Goal: Task Accomplishment & Management: Manage account settings

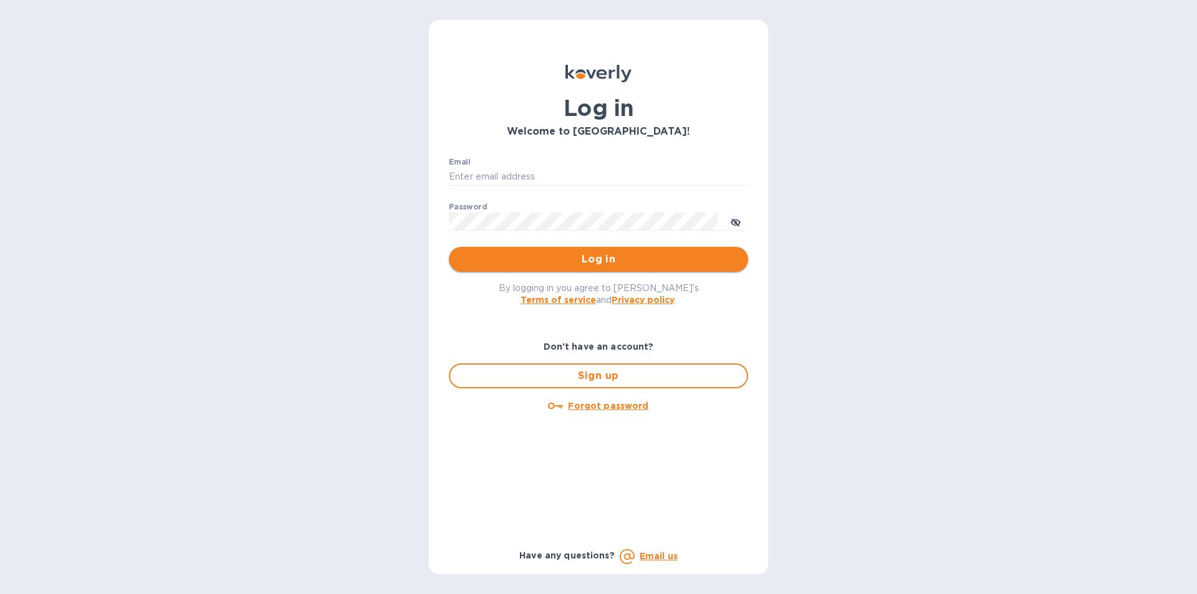
type input "matthew@mayfairliquors.com"
click at [552, 250] on button "Log in" at bounding box center [598, 259] width 299 height 25
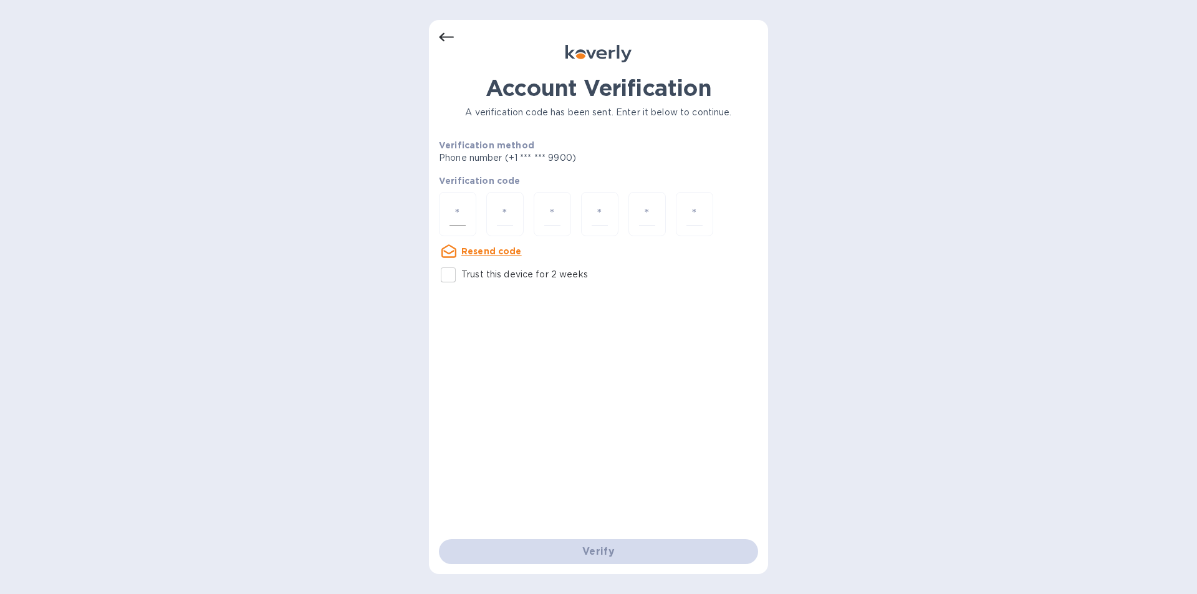
click at [448, 201] on div at bounding box center [457, 214] width 37 height 44
type input "8"
type input "0"
type input "5"
type input "0"
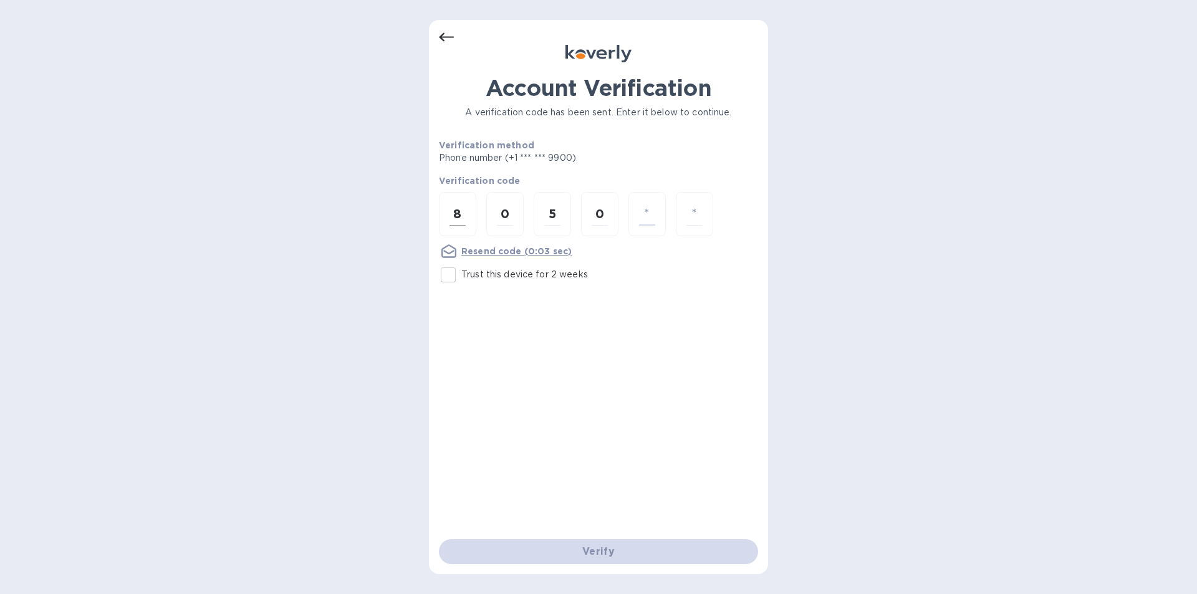
type input "3"
type input "5"
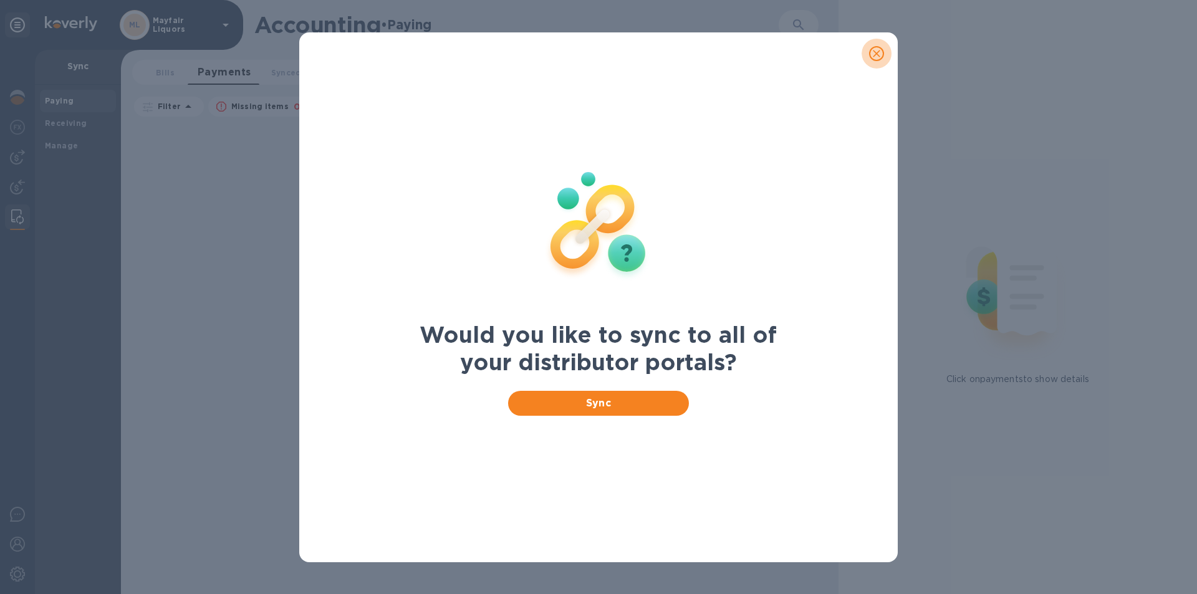
click at [879, 57] on icon "close" at bounding box center [876, 53] width 12 height 12
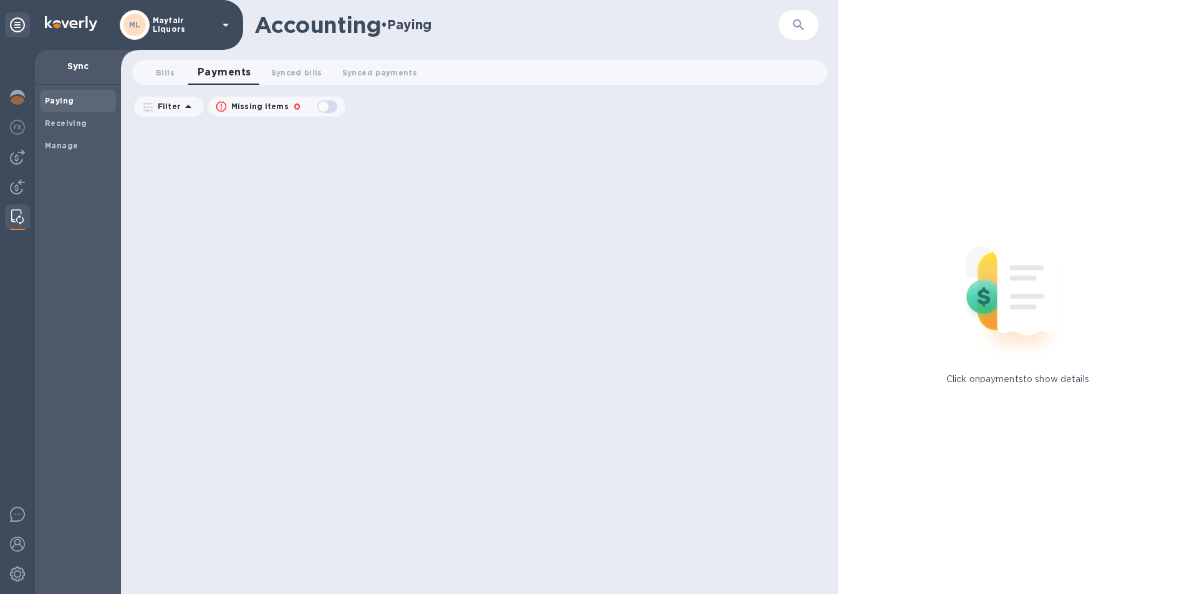
click at [21, 143] on div at bounding box center [17, 322] width 35 height 544
click at [20, 161] on img at bounding box center [17, 157] width 15 height 15
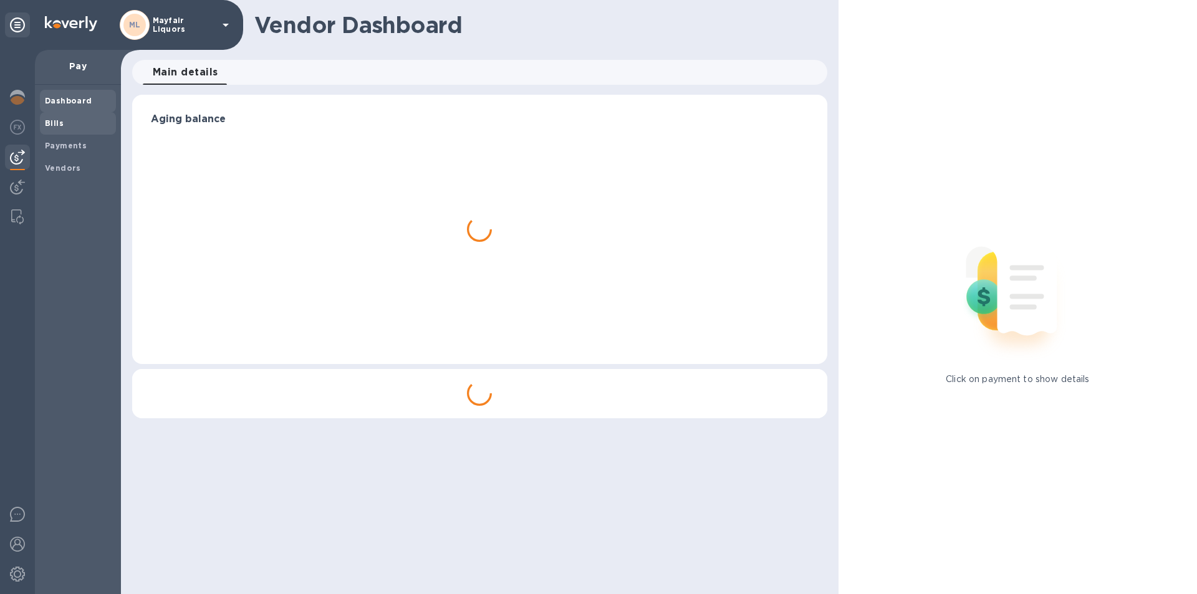
click at [58, 121] on b "Bills" at bounding box center [54, 122] width 19 height 9
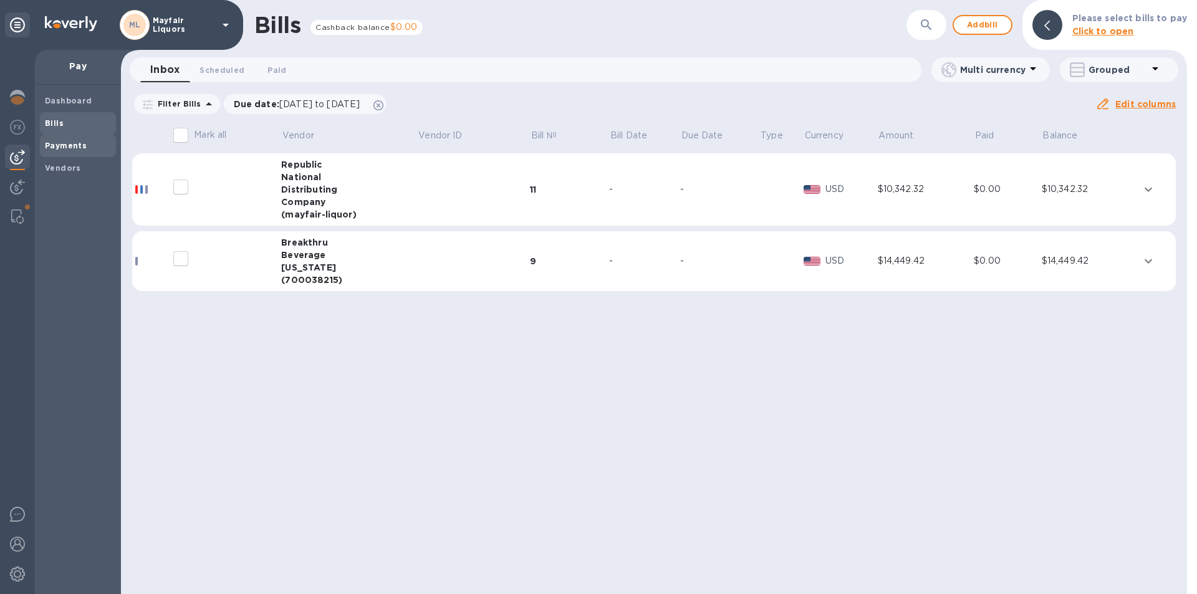
click at [66, 142] on b "Payments" at bounding box center [66, 145] width 42 height 9
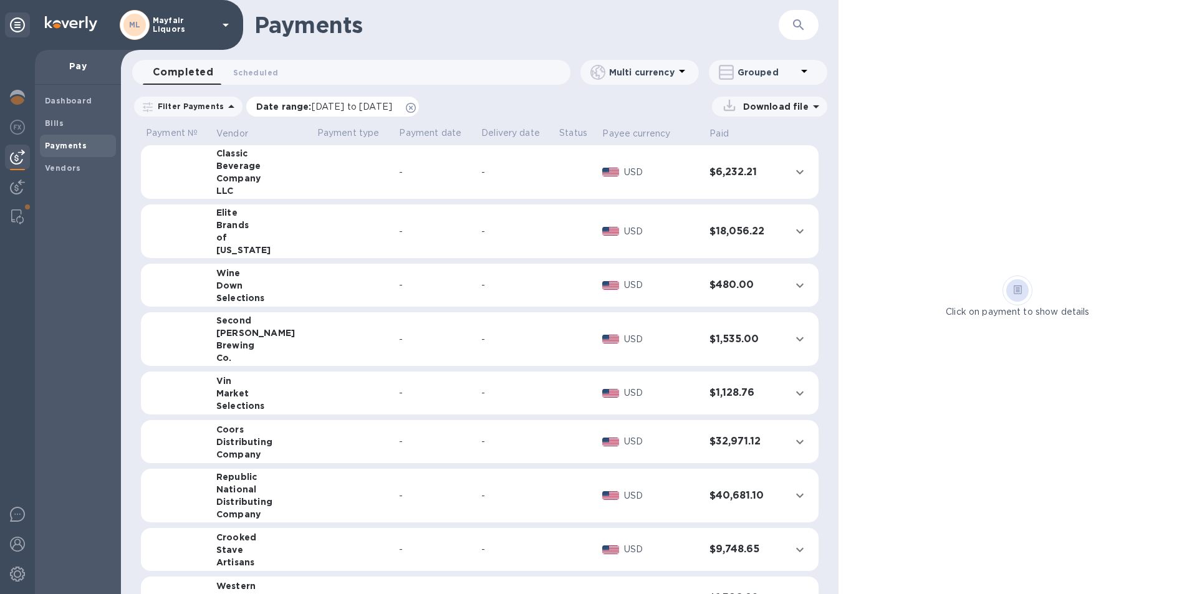
click at [335, 103] on span "[DATE] to [DATE]" at bounding box center [352, 107] width 80 height 10
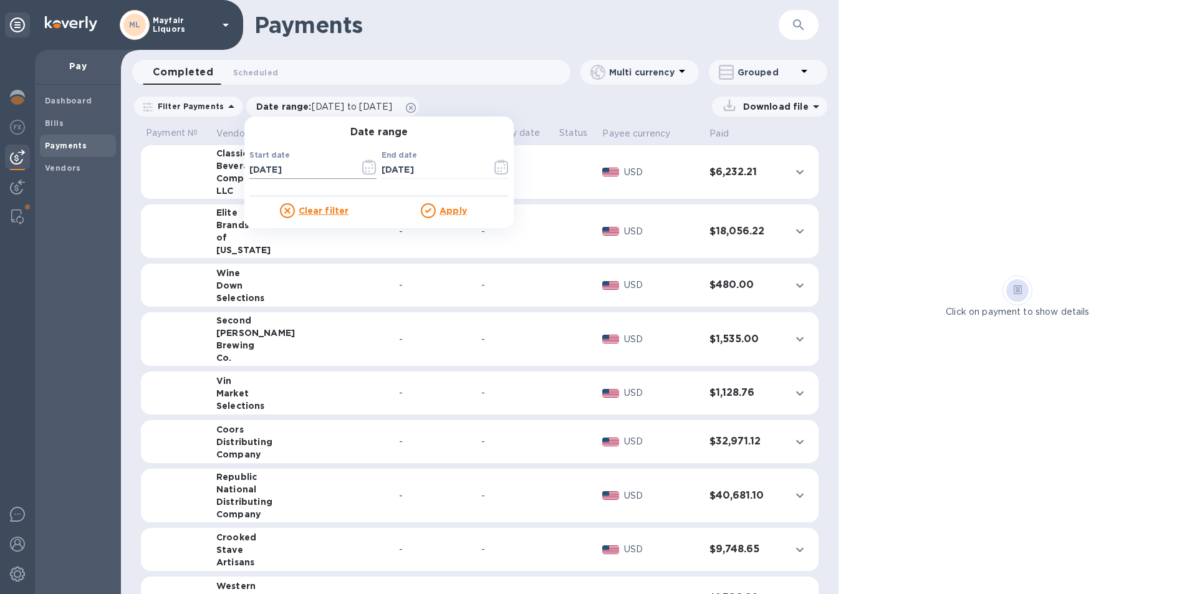
click at [363, 166] on icon "button" at bounding box center [369, 167] width 14 height 15
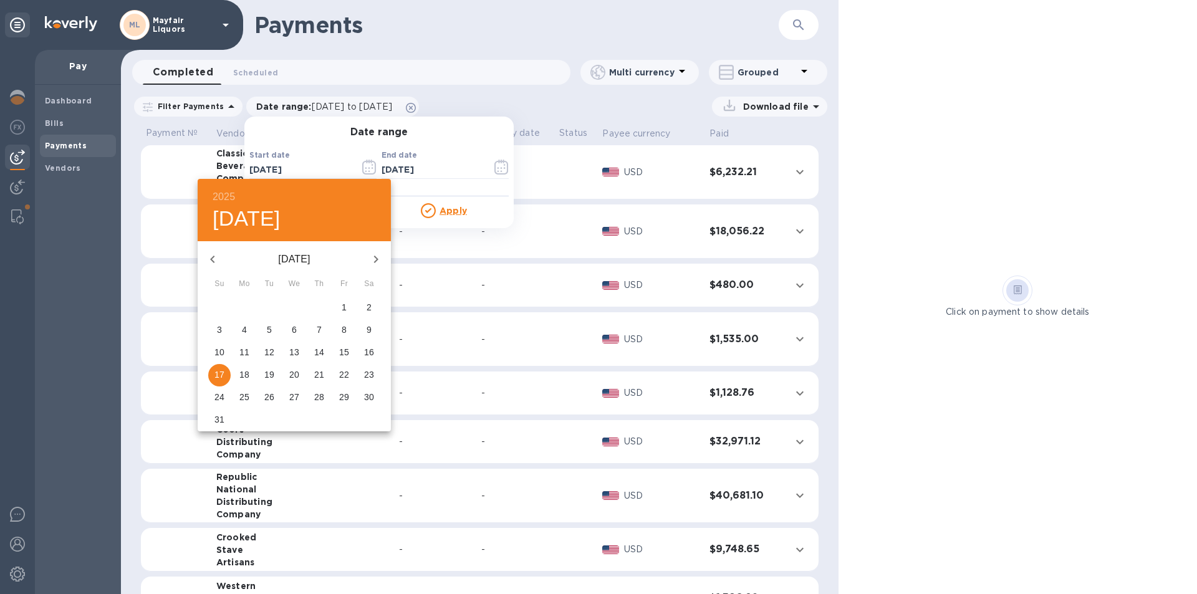
drag, startPoint x: 381, startPoint y: 252, endPoint x: 370, endPoint y: 254, distance: 11.3
click at [382, 253] on icon "button" at bounding box center [375, 259] width 15 height 15
click at [374, 258] on icon "button" at bounding box center [375, 259] width 15 height 15
click at [204, 255] on button "button" at bounding box center [213, 259] width 30 height 30
click at [296, 352] on p "17" at bounding box center [294, 352] width 10 height 12
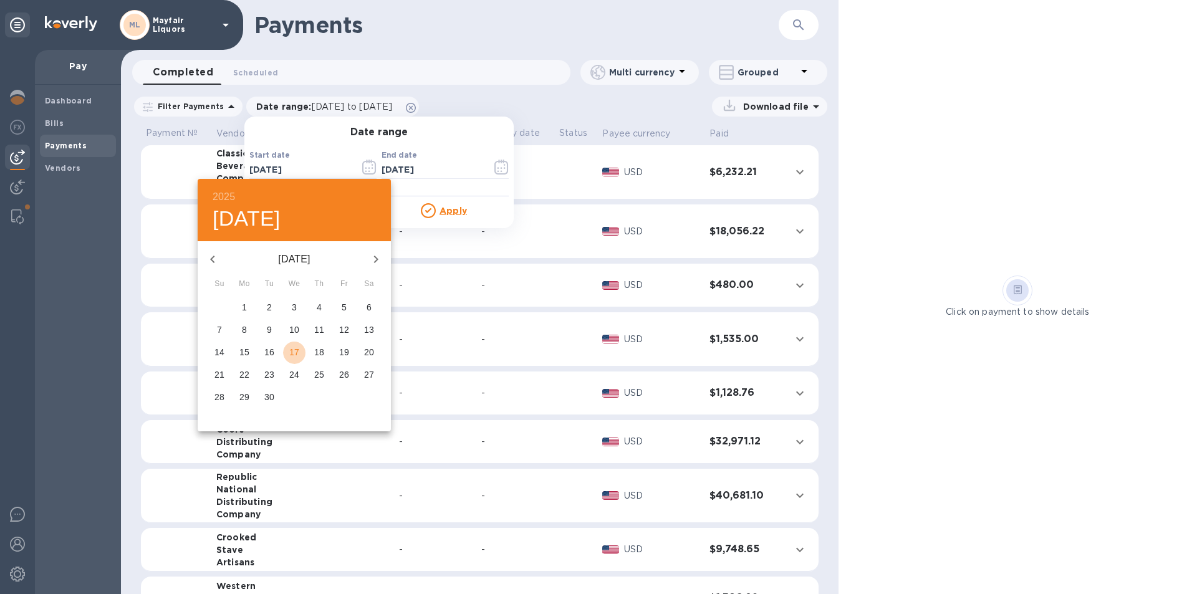
type input "[DATE]"
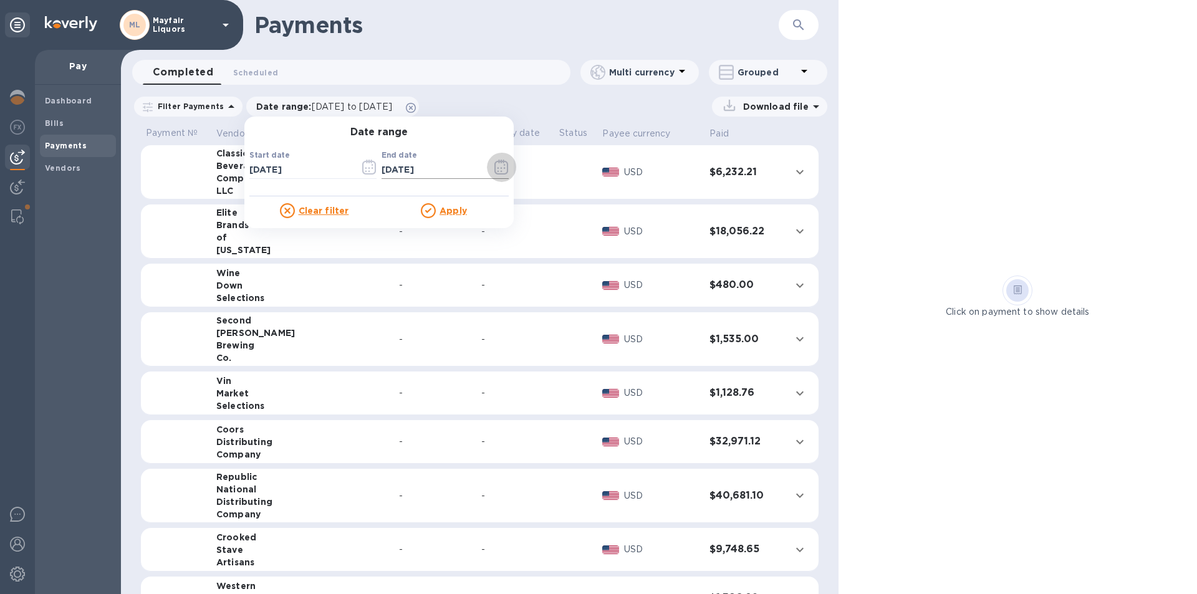
click at [499, 172] on icon "button" at bounding box center [501, 167] width 14 height 15
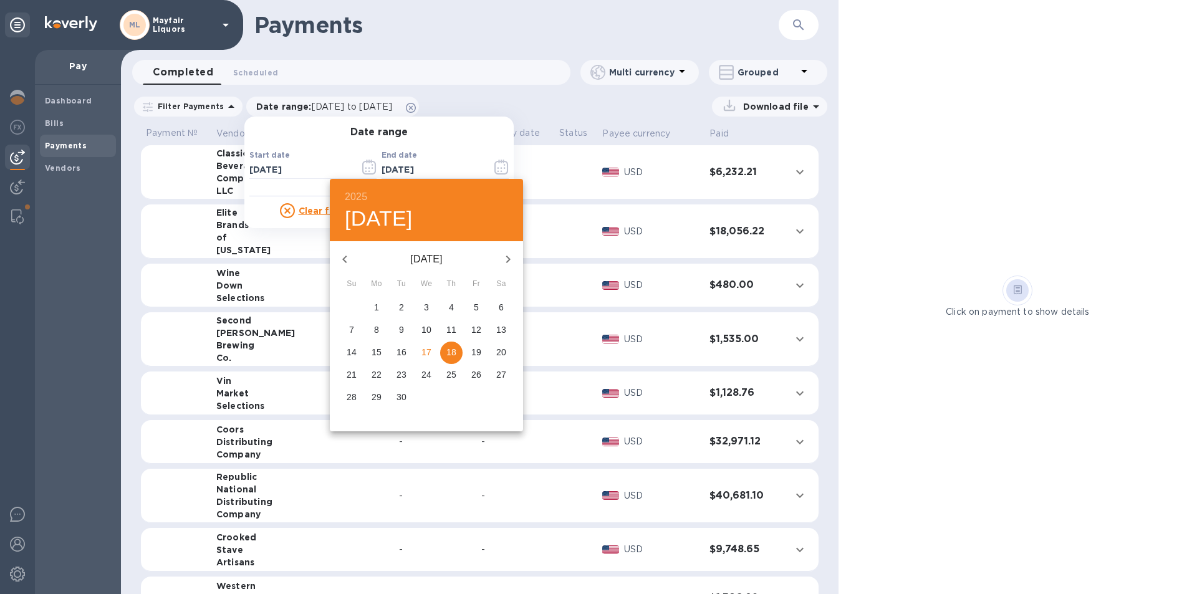
click at [502, 378] on p "27" at bounding box center [501, 374] width 10 height 12
type input "[DATE]"
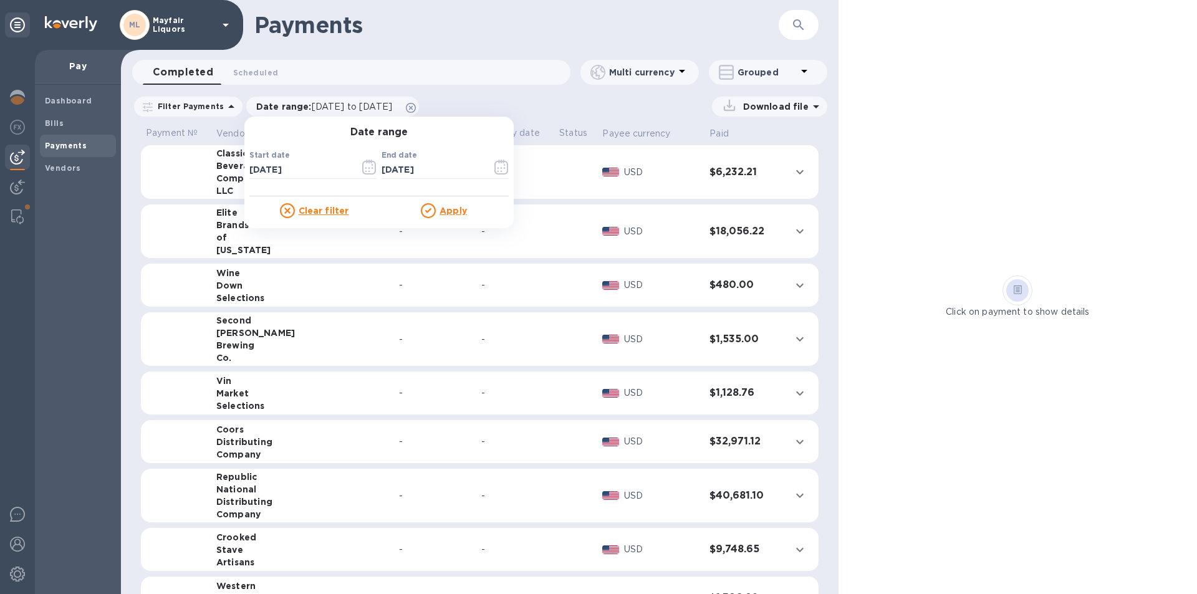
click at [449, 209] on u "Apply" at bounding box center [453, 211] width 27 height 10
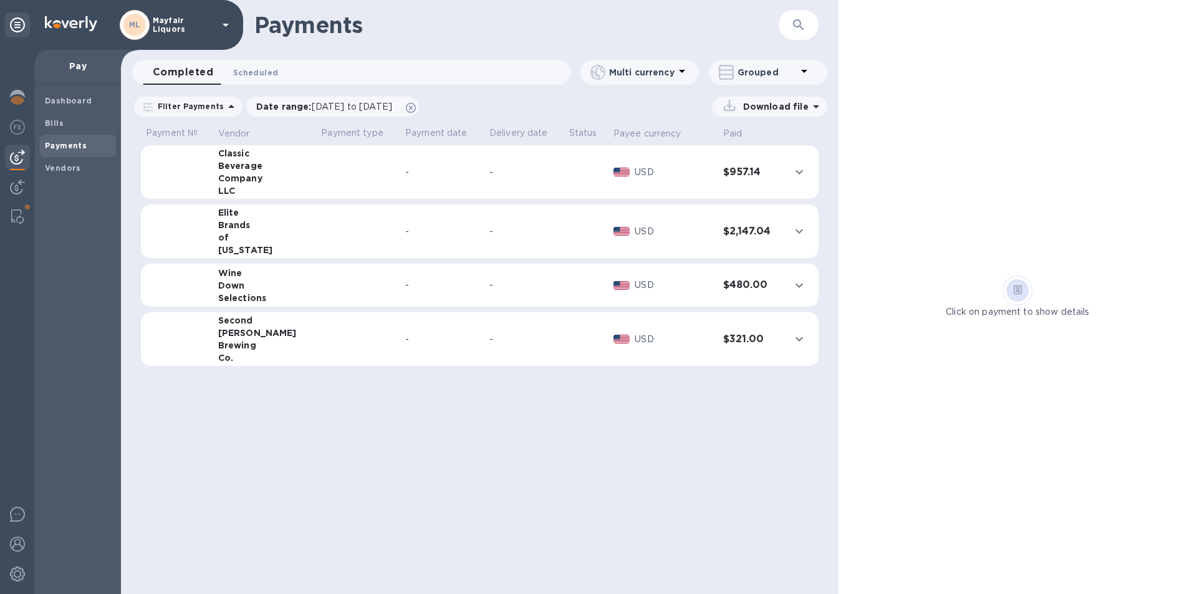
click at [257, 75] on span "Scheduled 0" at bounding box center [255, 72] width 45 height 13
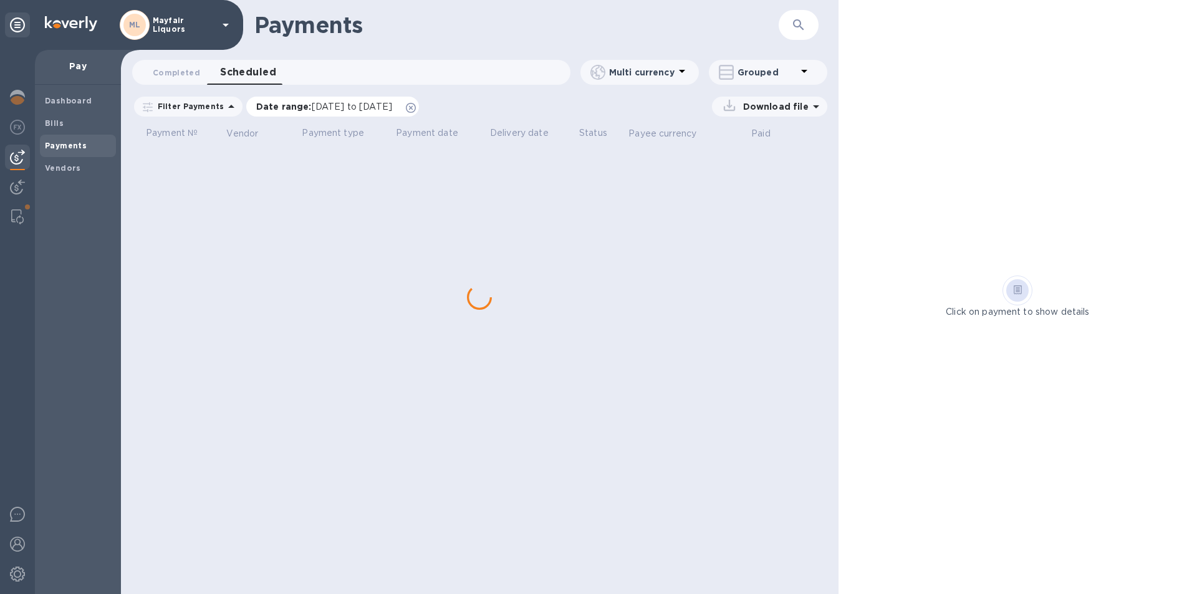
click at [345, 110] on span "[DATE] to [DATE]" at bounding box center [352, 107] width 80 height 10
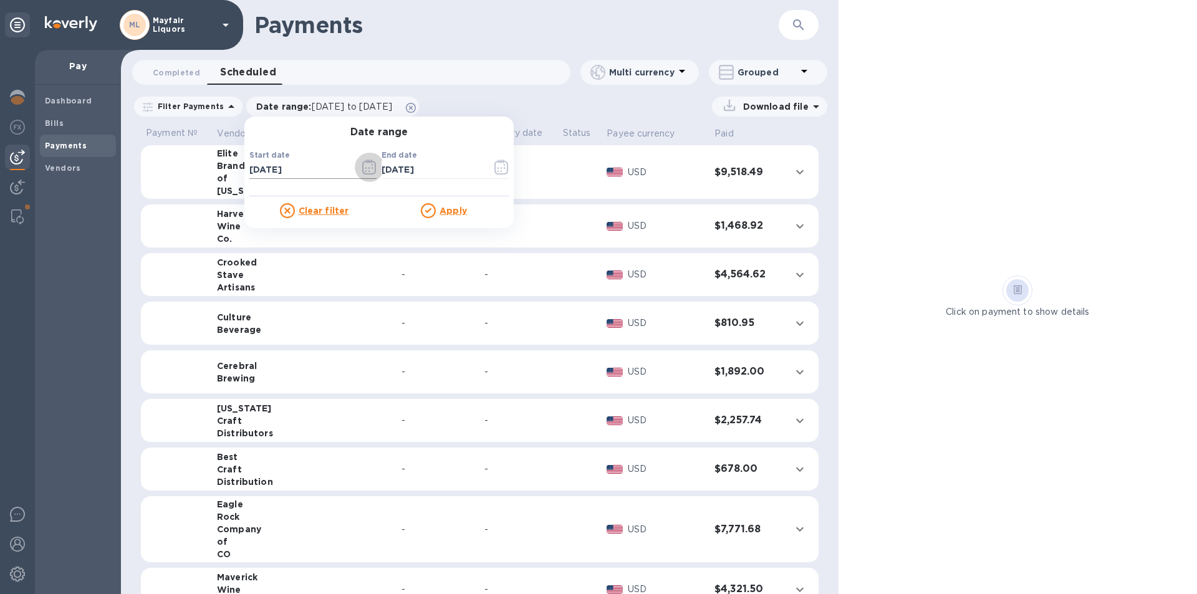
click at [372, 172] on button "button" at bounding box center [369, 167] width 29 height 30
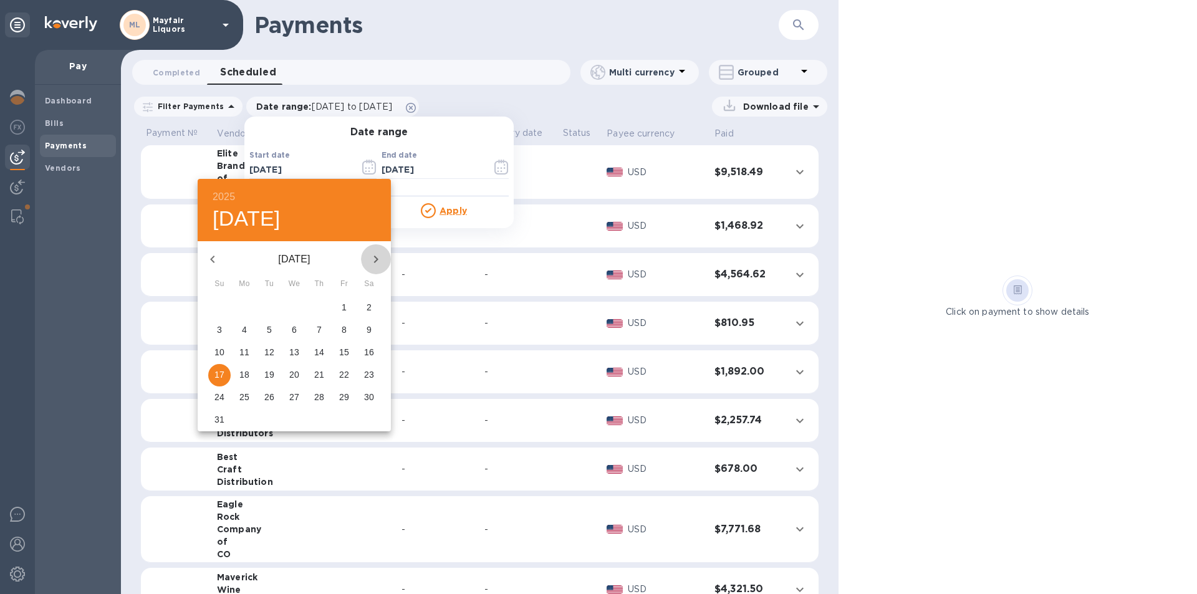
click at [383, 262] on icon "button" at bounding box center [375, 259] width 15 height 15
click at [294, 353] on p "17" at bounding box center [294, 352] width 10 height 12
type input "[DATE]"
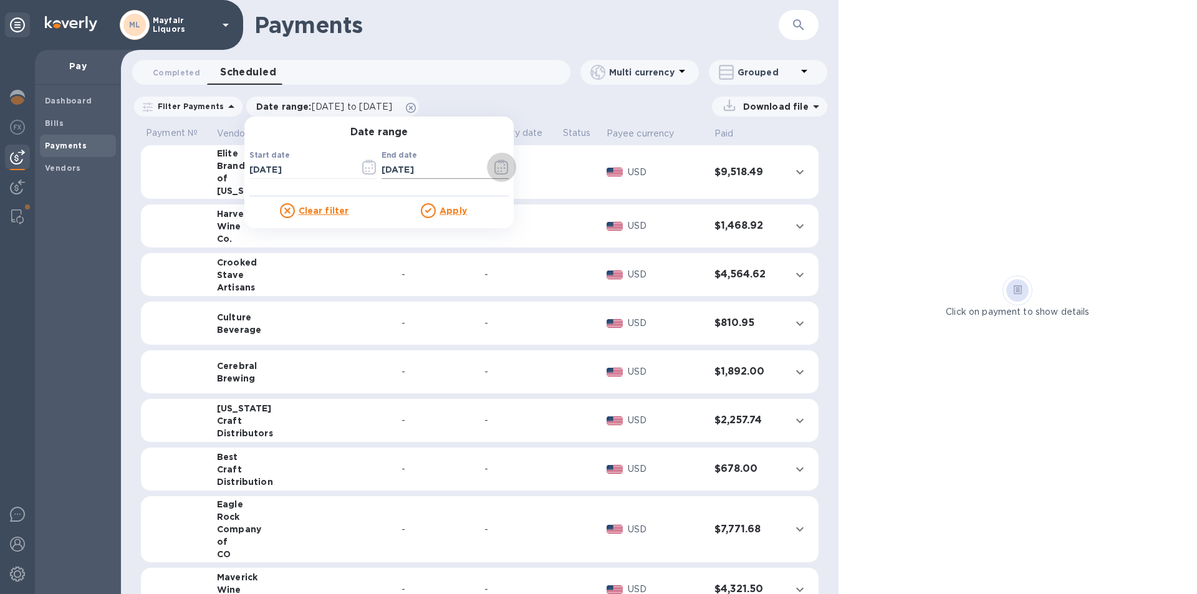
click at [501, 169] on icon "button" at bounding box center [502, 169] width 2 height 2
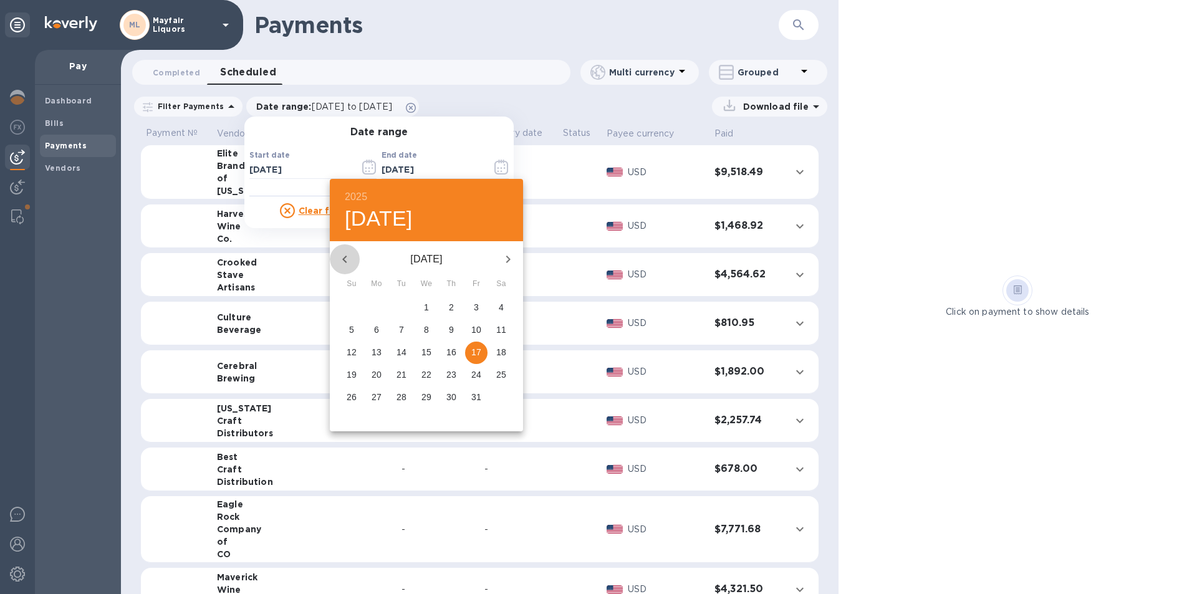
click at [347, 259] on icon "button" at bounding box center [344, 259] width 15 height 15
click at [503, 378] on p "27" at bounding box center [501, 374] width 10 height 12
type input "[DATE]"
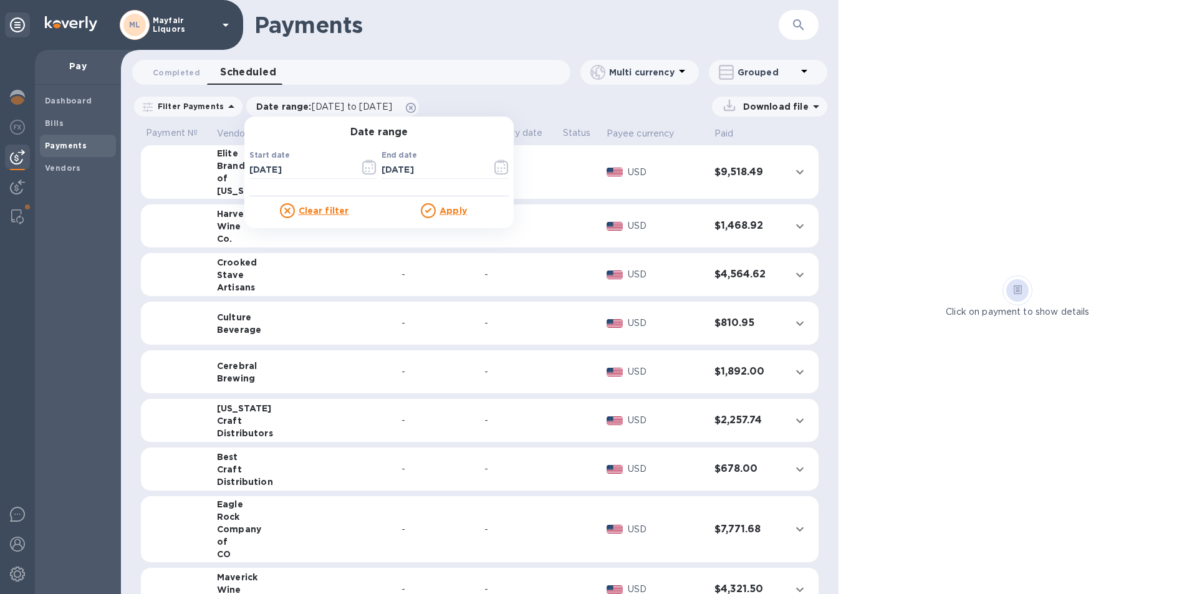
click at [449, 215] on u "Apply" at bounding box center [453, 211] width 27 height 10
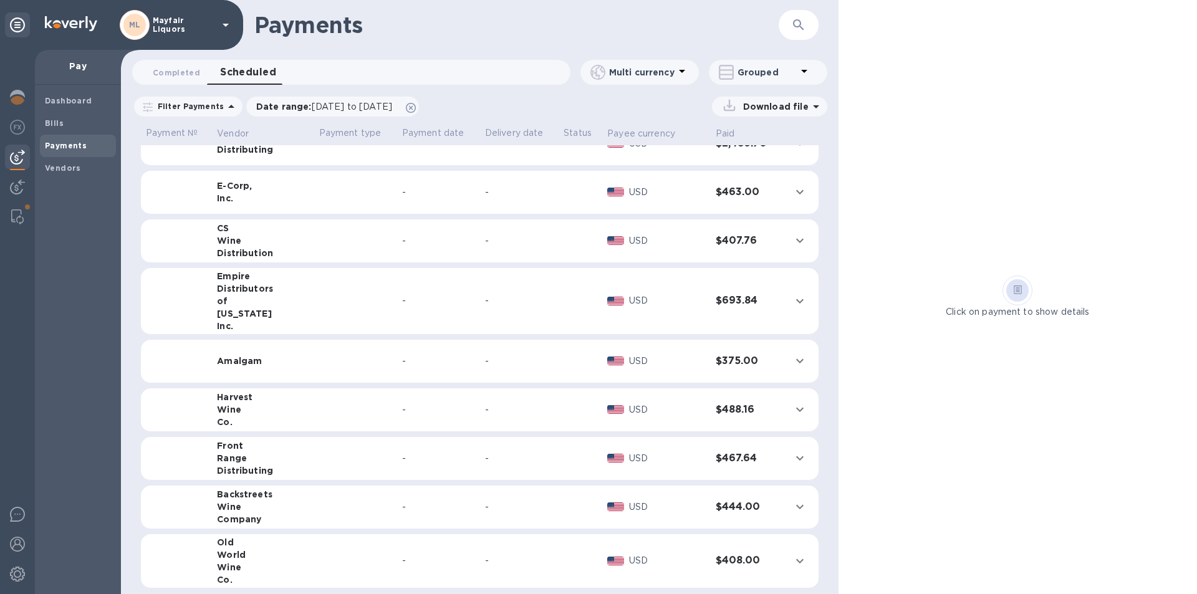
scroll to position [1244, 0]
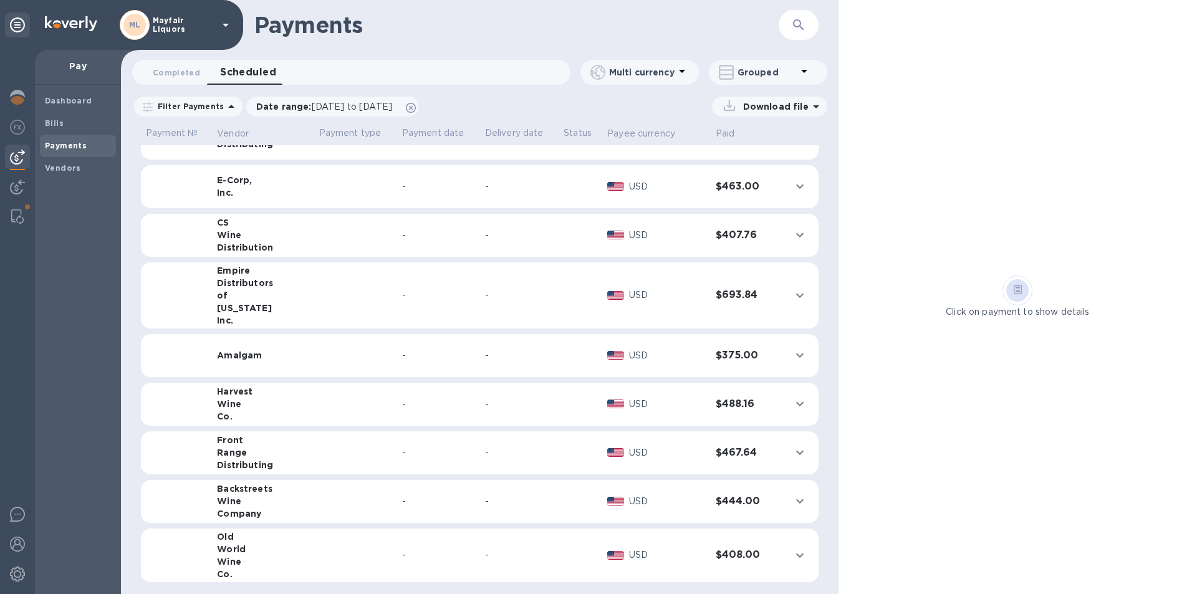
drag, startPoint x: 776, startPoint y: 104, endPoint x: 772, endPoint y: 112, distance: 9.2
click at [774, 111] on p "Download file" at bounding box center [773, 106] width 70 height 12
click at [635, 182] on p "PDF file" at bounding box center [639, 184] width 37 height 12
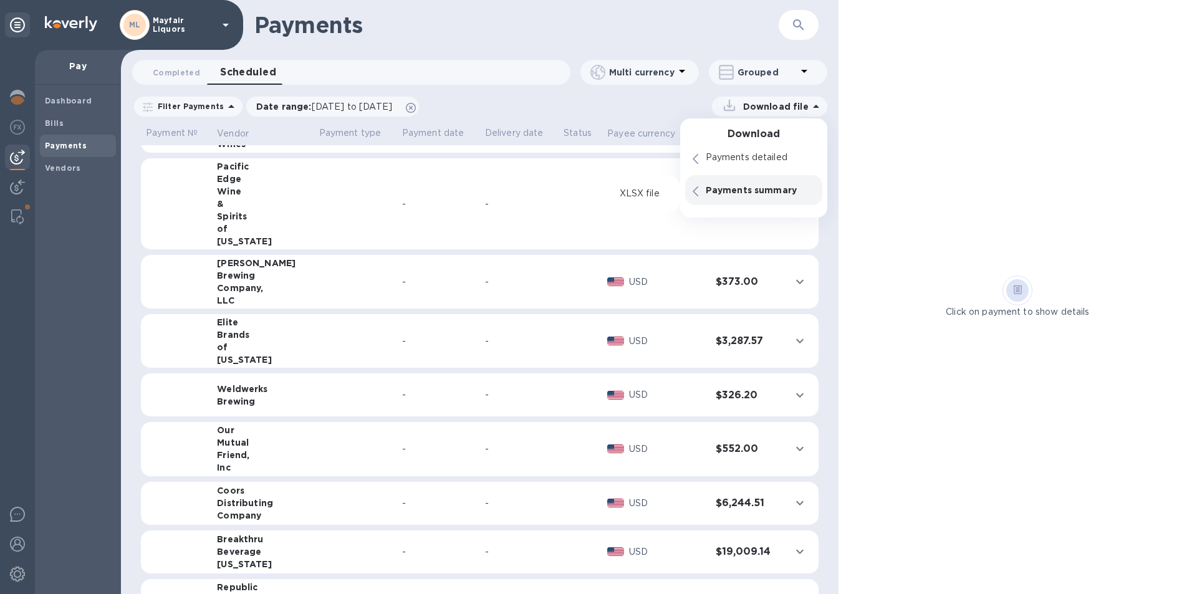
scroll to position [0, 0]
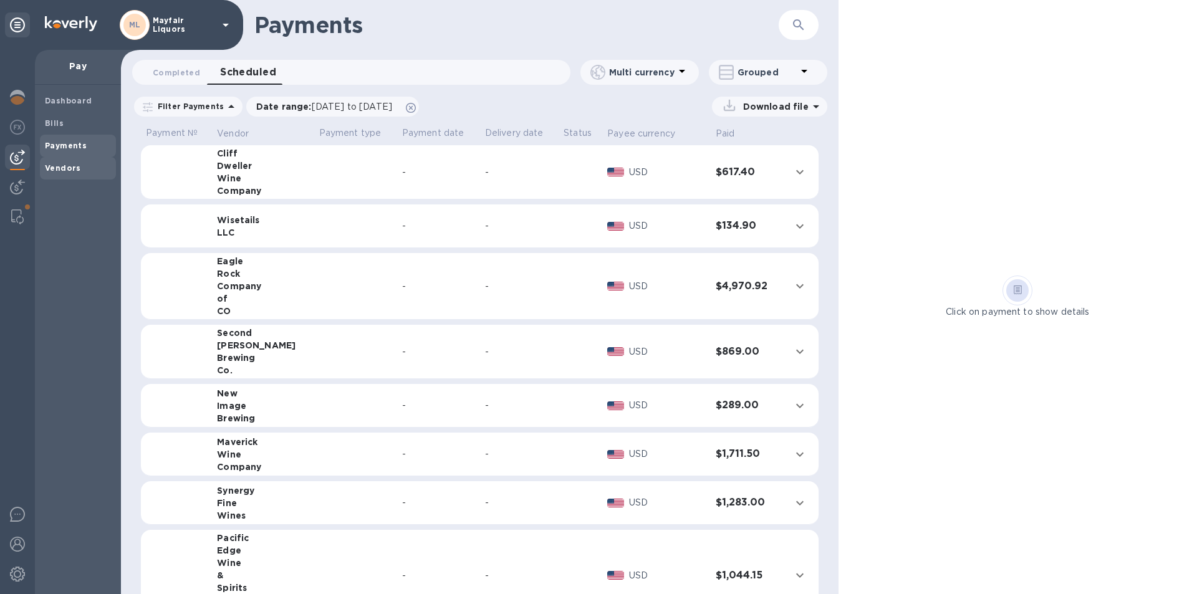
click at [59, 176] on div "Vendors" at bounding box center [78, 168] width 76 height 22
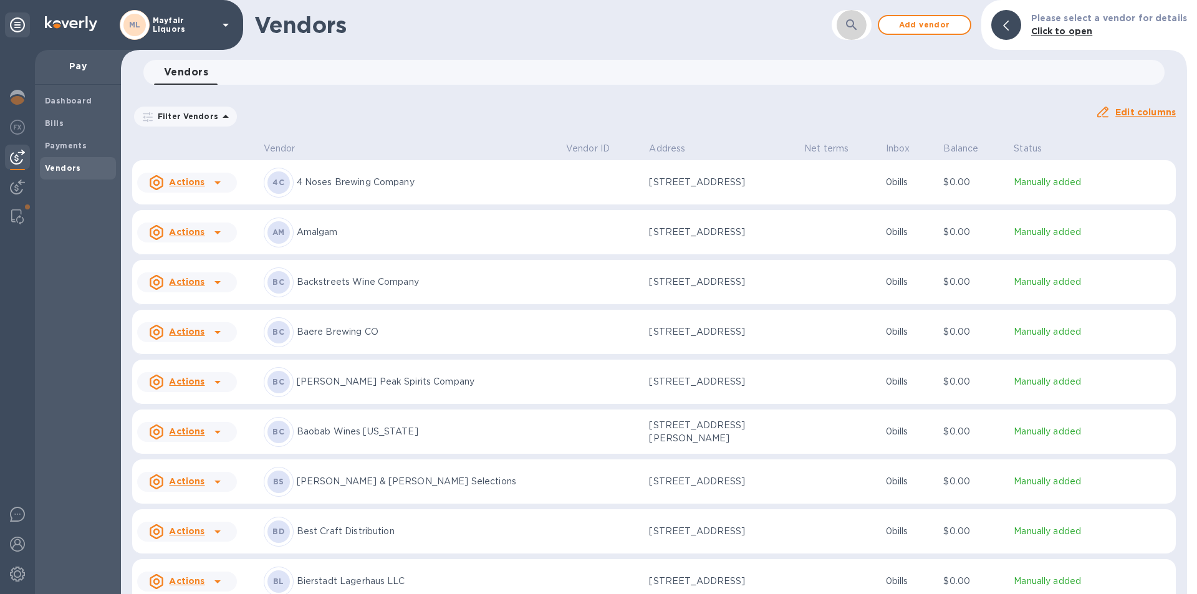
click at [857, 24] on icon "button" at bounding box center [851, 24] width 15 height 15
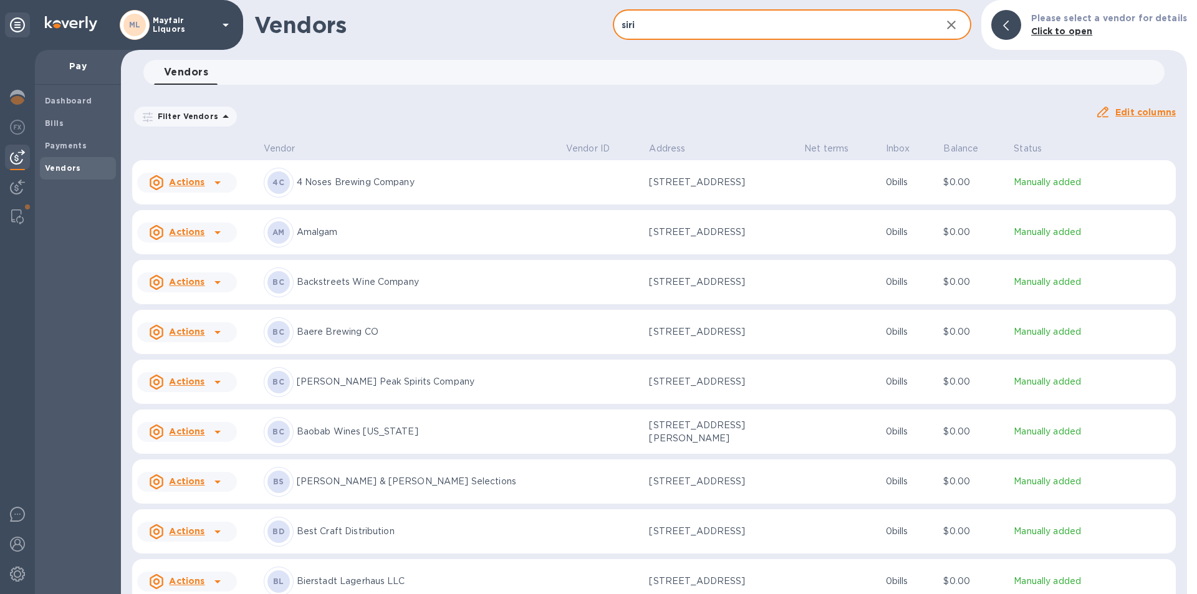
type input "siri"
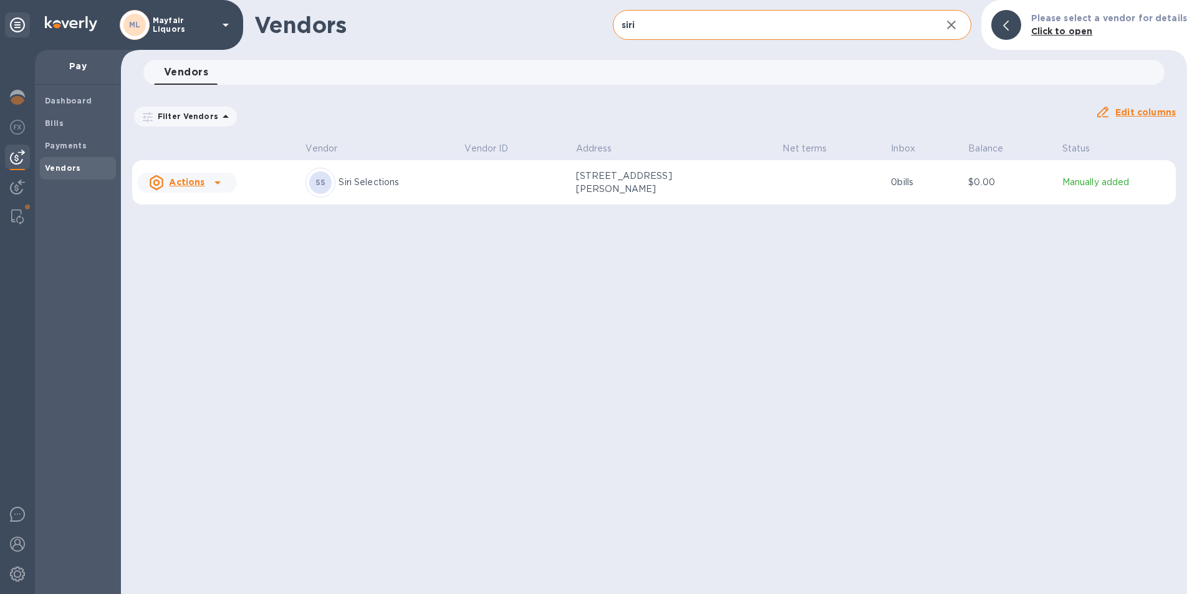
click at [659, 187] on p "[STREET_ADDRESS][PERSON_NAME]" at bounding box center [638, 183] width 125 height 26
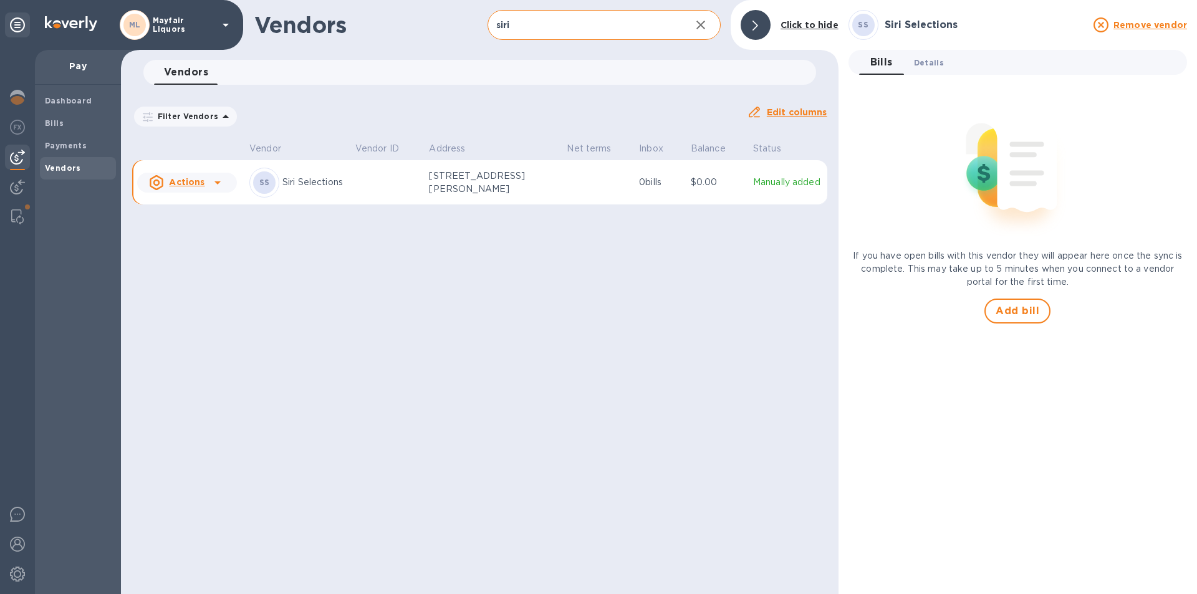
click at [927, 62] on span "Details 0" at bounding box center [929, 62] width 30 height 13
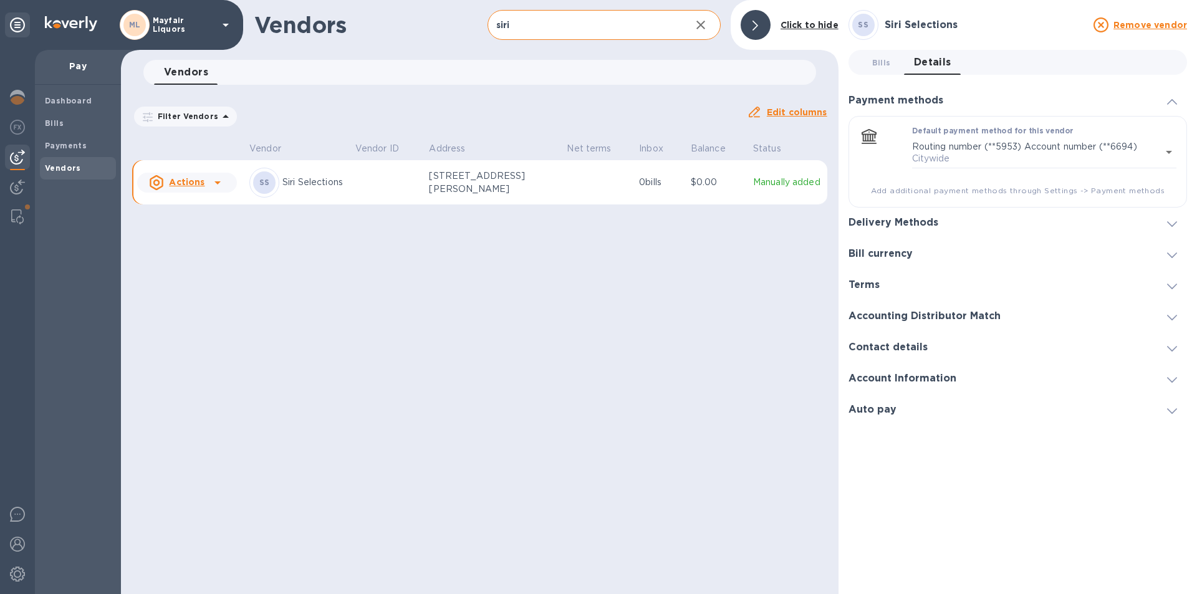
click at [915, 223] on h3 "Delivery Methods" at bounding box center [893, 223] width 90 height 12
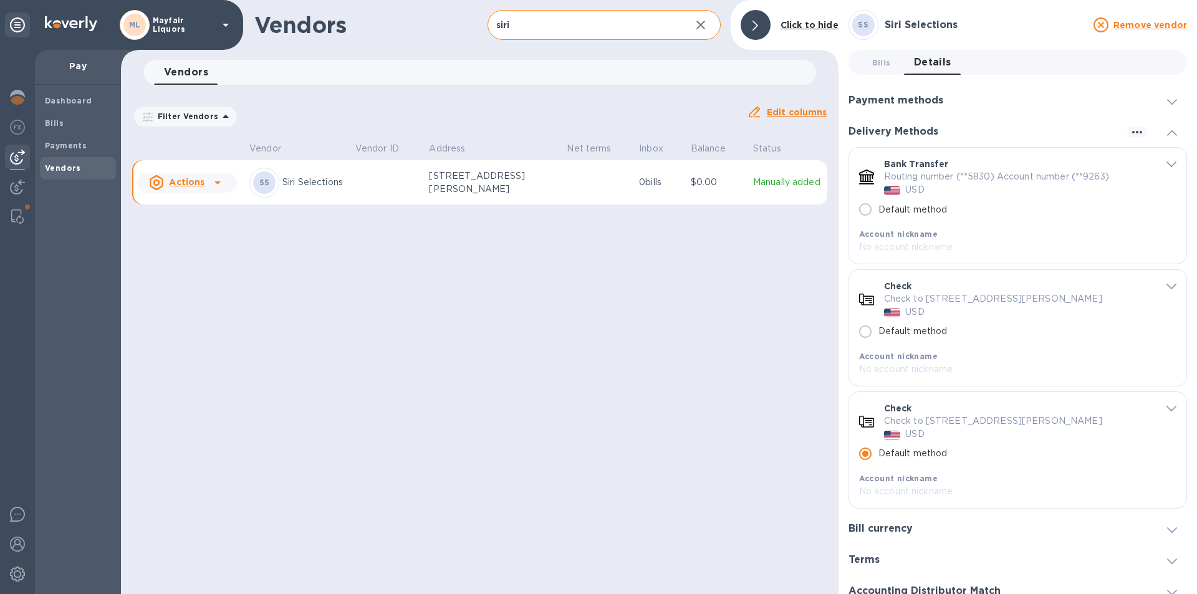
click at [526, 183] on p "[STREET_ADDRESS][PERSON_NAME]" at bounding box center [491, 183] width 125 height 26
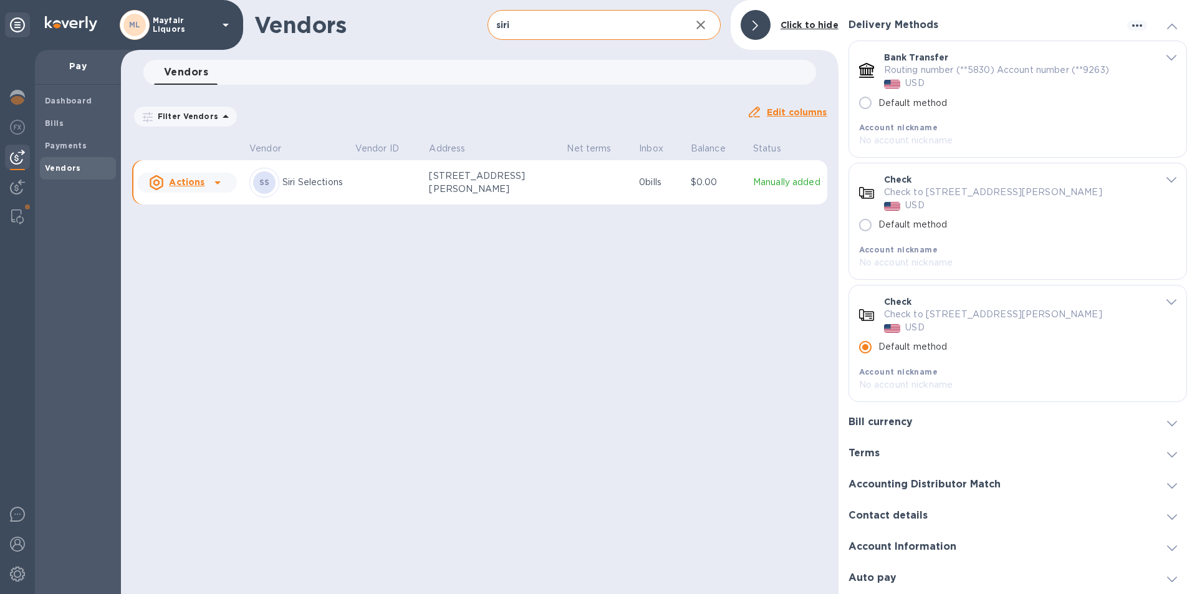
scroll to position [120, 0]
click at [964, 542] on div "Account Information" at bounding box center [1017, 547] width 339 height 31
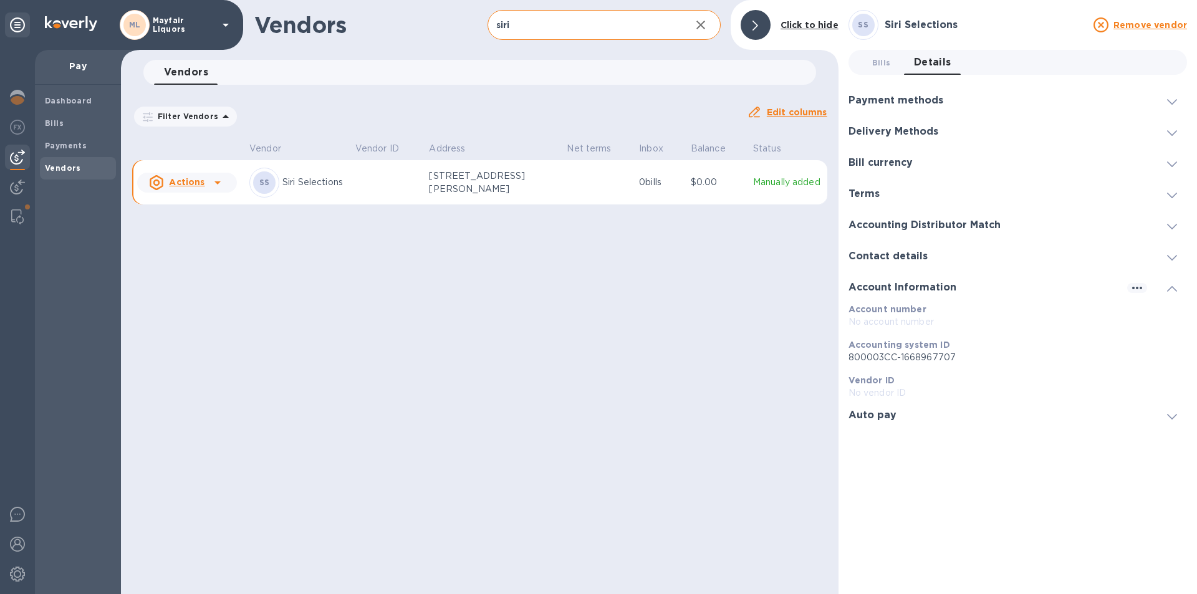
click at [903, 254] on h3 "Contact details" at bounding box center [887, 257] width 79 height 12
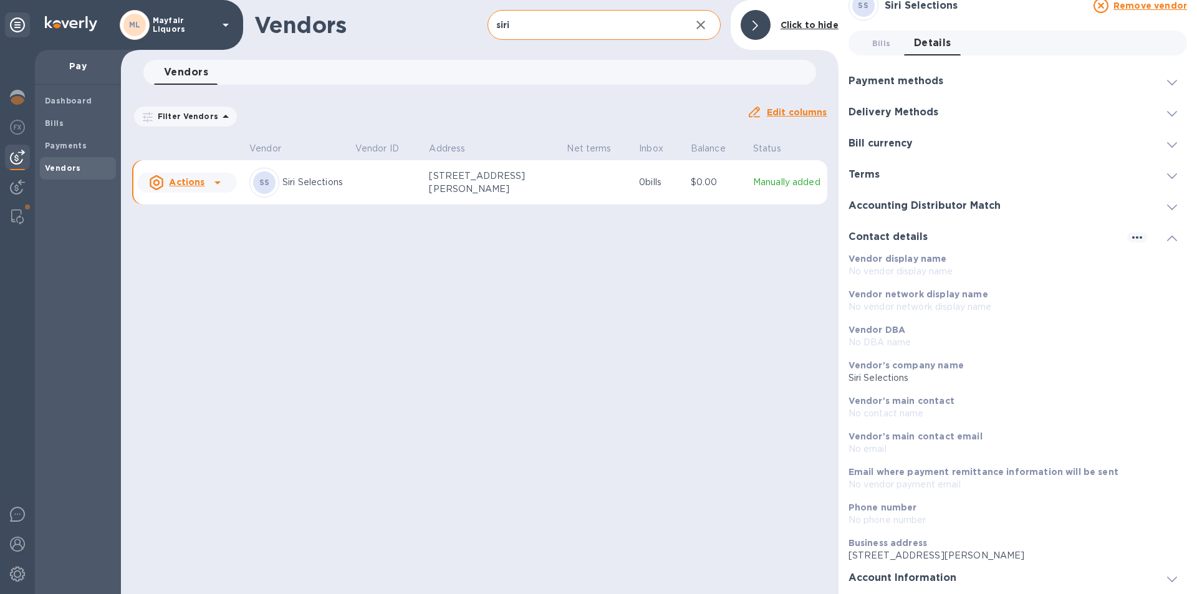
scroll to position [50, 0]
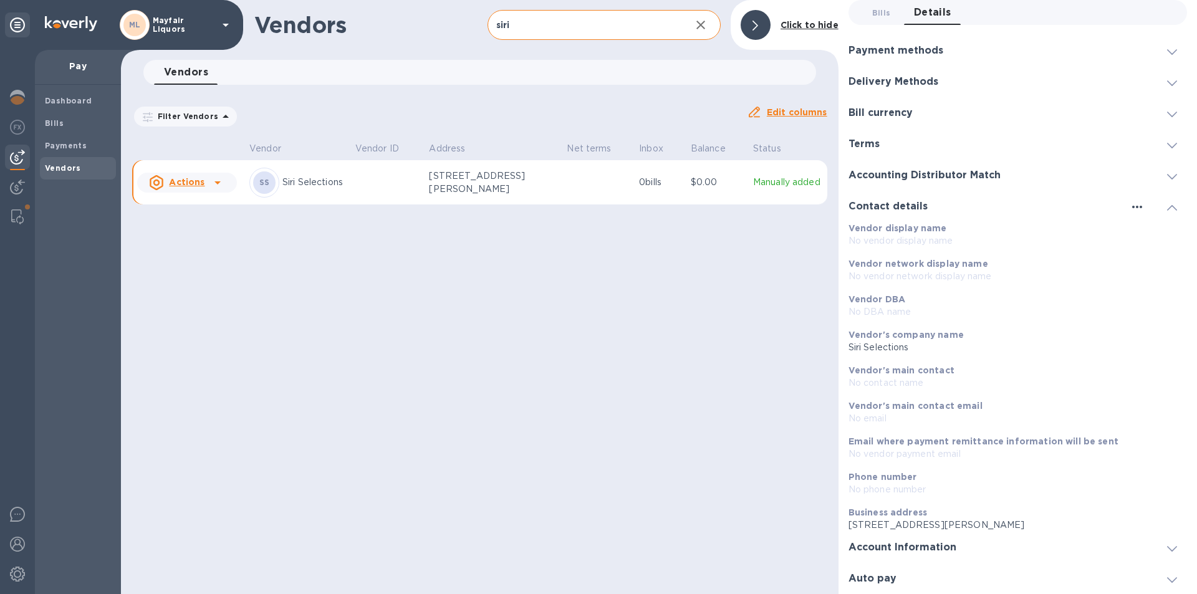
click at [1130, 212] on icon "button" at bounding box center [1137, 206] width 15 height 15
click at [1153, 236] on p "Edit" at bounding box center [1146, 232] width 19 height 12
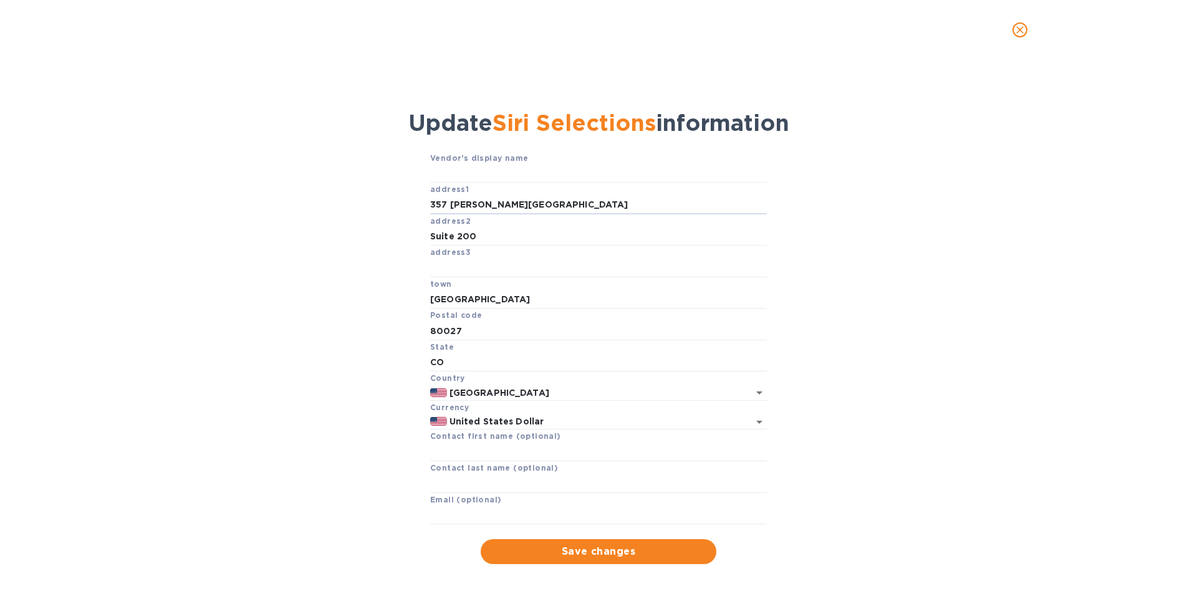
drag, startPoint x: 546, startPoint y: 206, endPoint x: 324, endPoint y: 206, distance: 221.9
click at [324, 206] on div "Vendor's display name address1 [STREET_ADDRESS][PERSON_NAME] Postal code [GEOGR…" at bounding box center [599, 357] width 1150 height 413
paste input "[STREET_ADDRESS]"
type input "[STREET_ADDRESS]"
drag, startPoint x: 501, startPoint y: 226, endPoint x: 441, endPoint y: 296, distance: 92.4
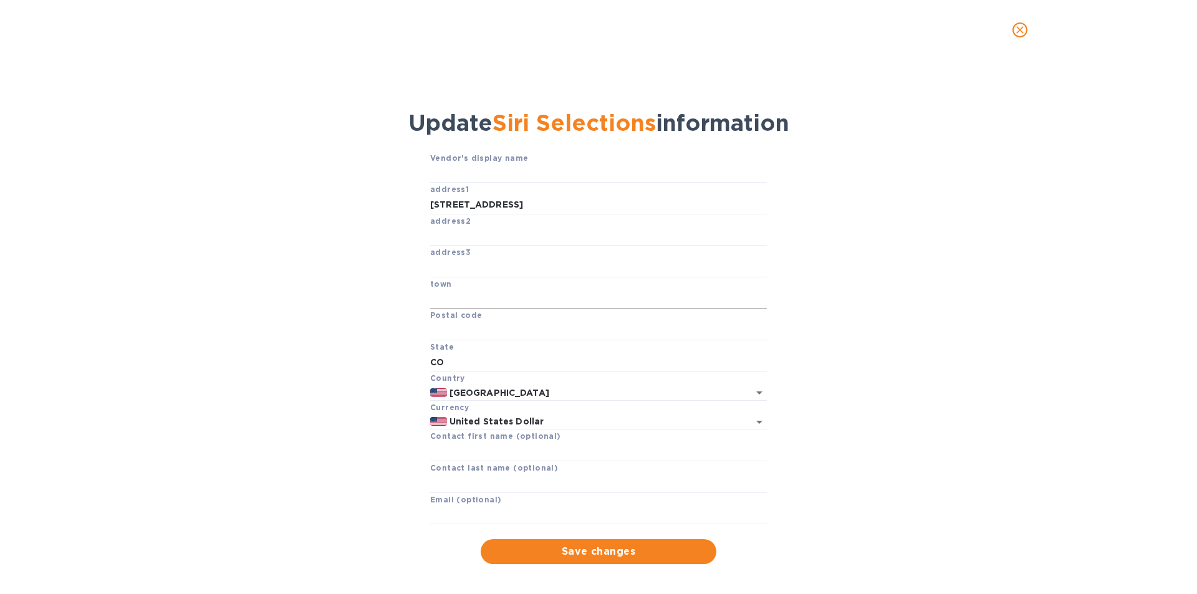
click at [441, 296] on input "text" at bounding box center [598, 300] width 337 height 19
type input "[PERSON_NAME]"
click at [512, 271] on input "text" at bounding box center [598, 268] width 337 height 19
click at [544, 204] on input "[STREET_ADDRESS]" at bounding box center [598, 205] width 337 height 19
click at [464, 338] on input "text" at bounding box center [598, 331] width 337 height 19
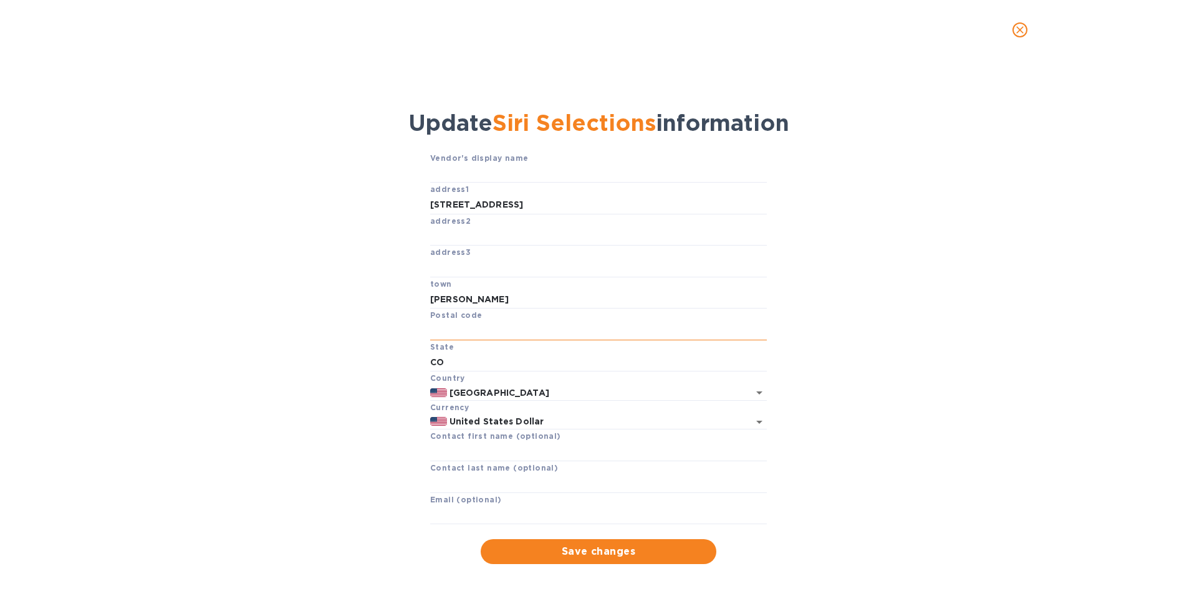
paste input "80107"
type input "80107"
click at [487, 173] on input "text" at bounding box center [598, 174] width 337 height 19
type input "Siri Selections"
click at [589, 554] on span "Save changes" at bounding box center [599, 551] width 216 height 15
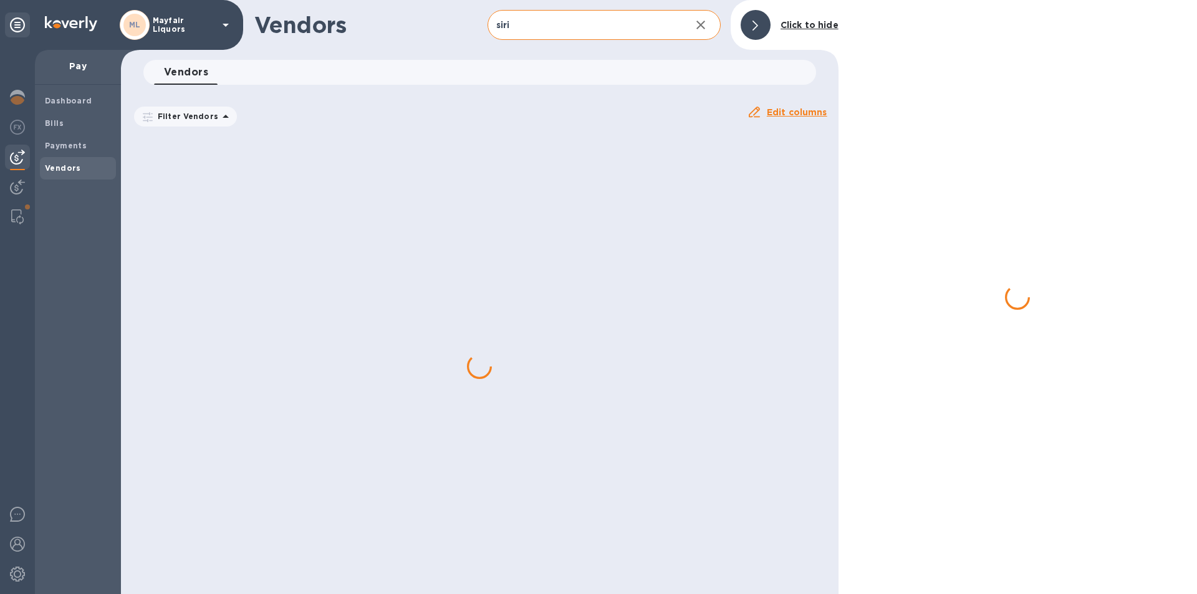
scroll to position [0, 0]
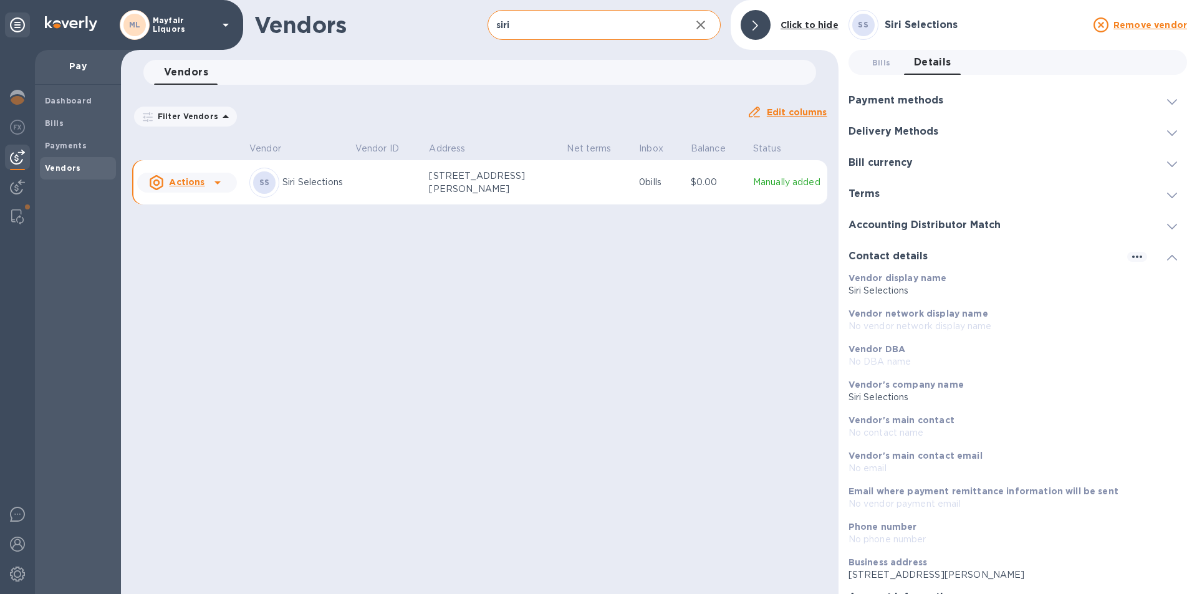
click at [907, 164] on h3 "Bill currency" at bounding box center [880, 163] width 64 height 12
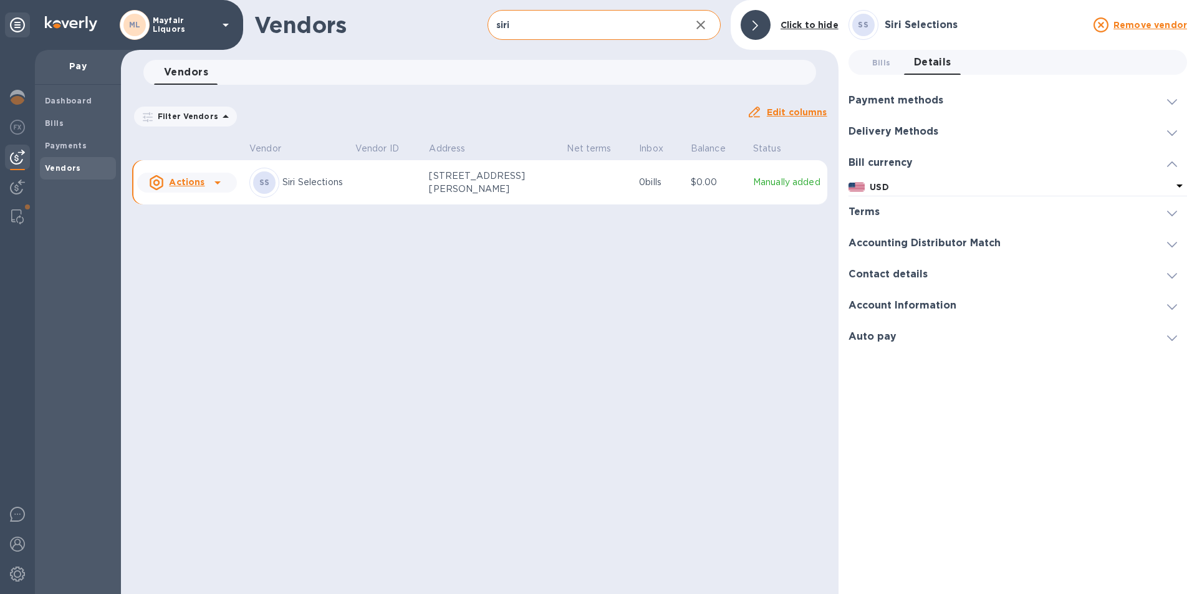
click at [920, 132] on h3 "Delivery Methods" at bounding box center [893, 132] width 90 height 12
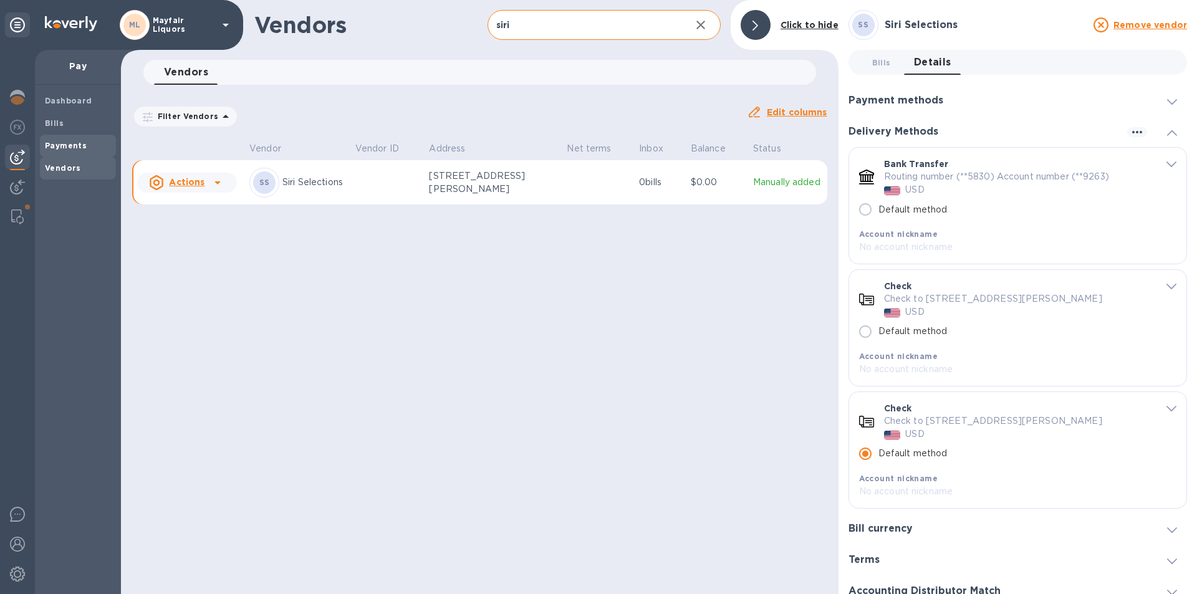
click at [68, 141] on b "Payments" at bounding box center [66, 145] width 42 height 9
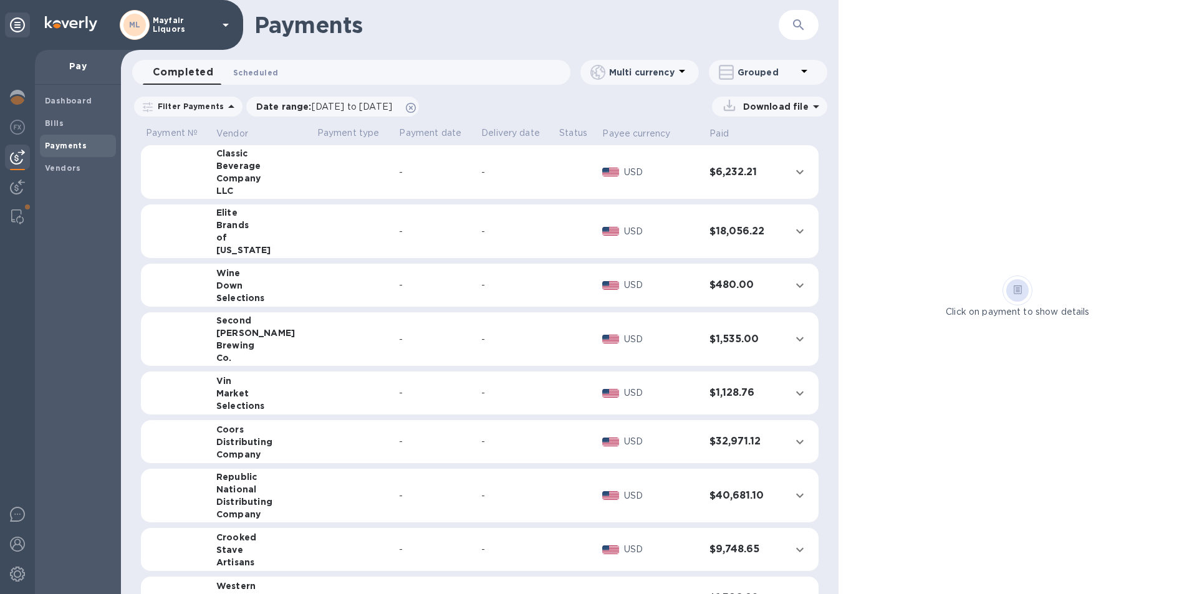
click at [237, 80] on button "Scheduled 0" at bounding box center [255, 72] width 65 height 25
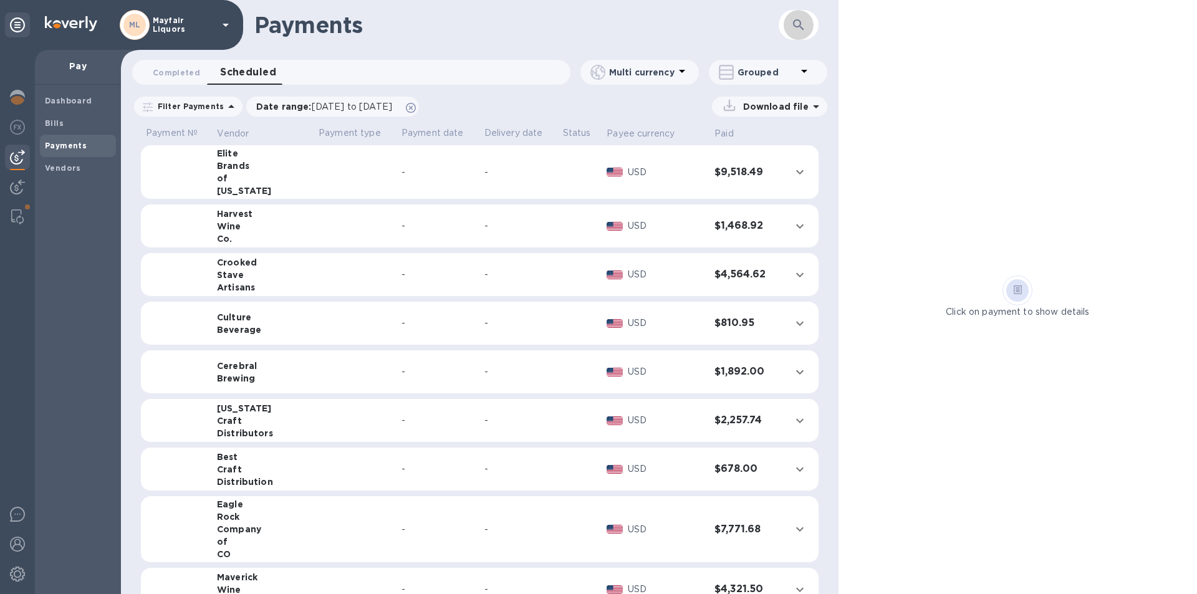
click at [810, 31] on button "button" at bounding box center [799, 25] width 30 height 30
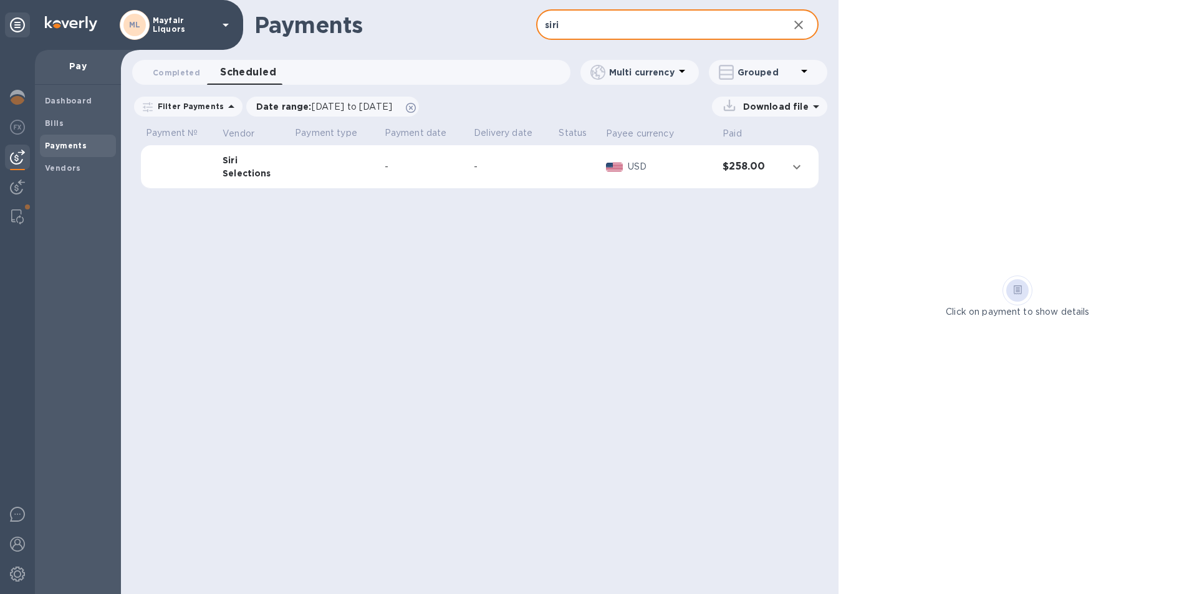
type input "siri"
click at [688, 173] on p "USD" at bounding box center [670, 166] width 85 height 13
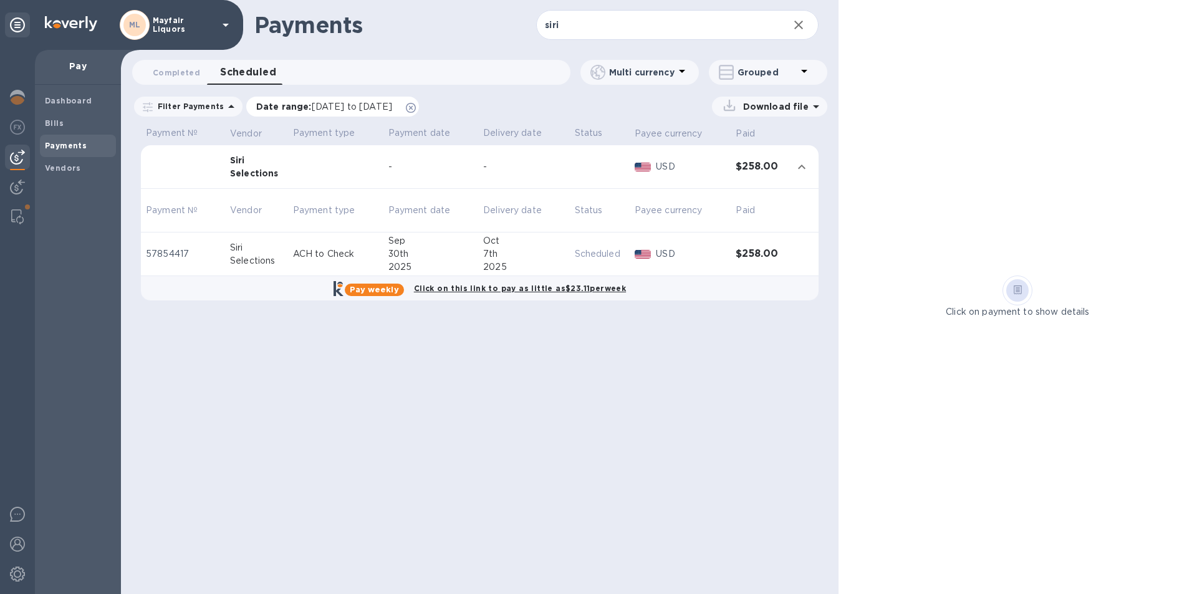
click at [416, 109] on icon at bounding box center [411, 108] width 10 height 10
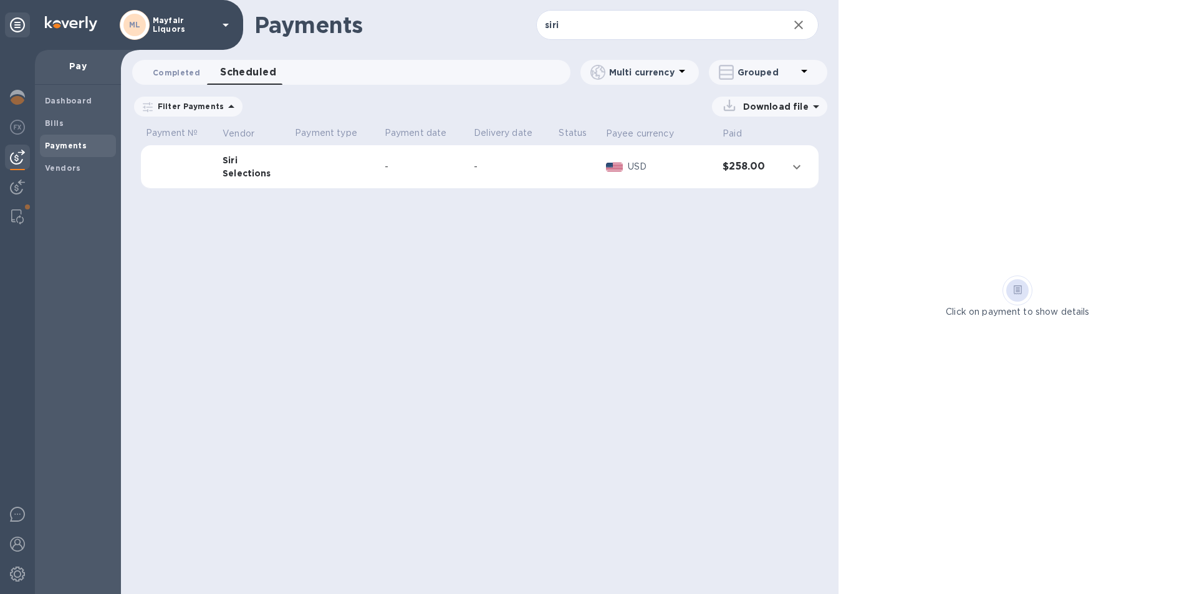
click at [177, 70] on span "Completed 0" at bounding box center [176, 72] width 47 height 13
click at [253, 72] on span "Scheduled 0" at bounding box center [255, 72] width 45 height 13
click at [0, 0] on icon at bounding box center [0, 0] width 0 height 0
click at [800, 175] on button "expand row" at bounding box center [796, 167] width 19 height 19
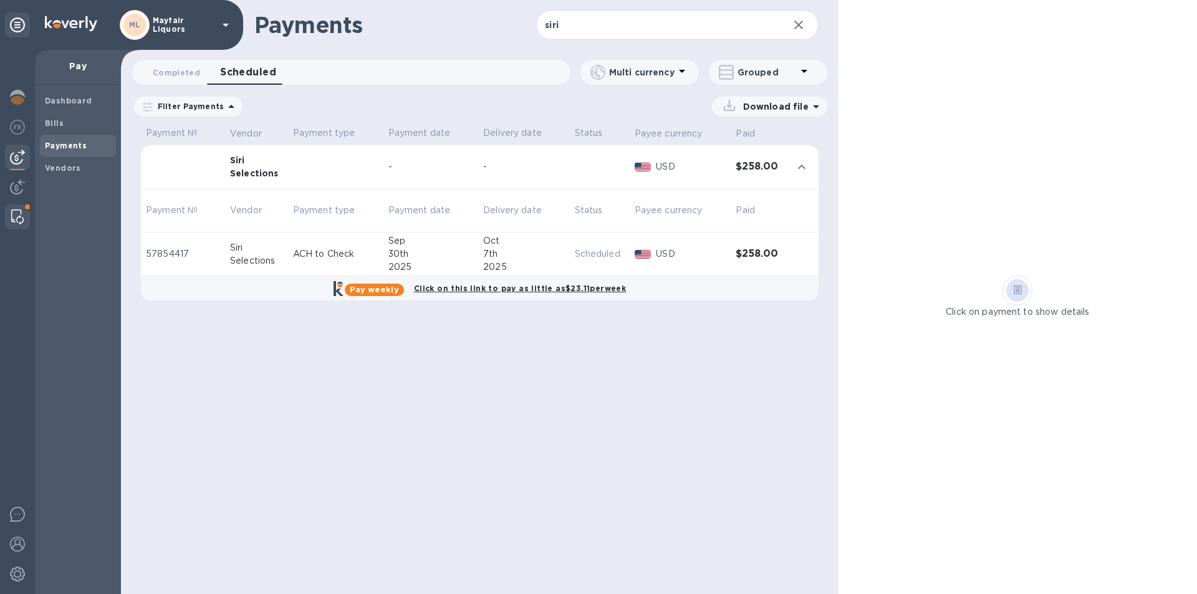
click at [17, 216] on img at bounding box center [17, 216] width 12 height 15
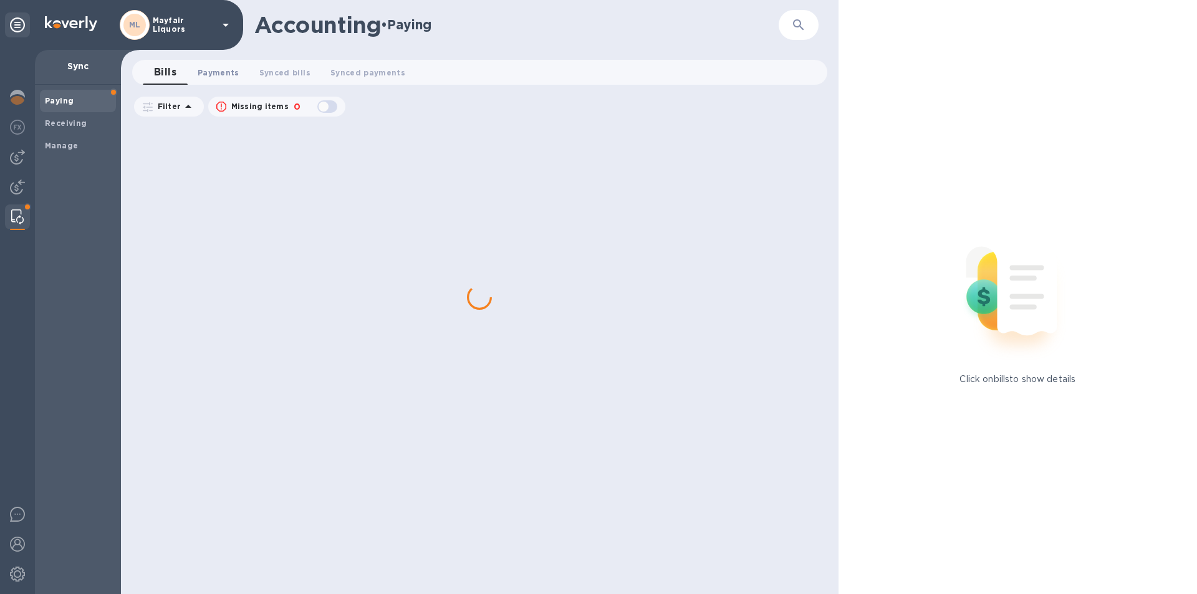
click at [229, 68] on span "Payments 0" at bounding box center [219, 72] width 42 height 13
click at [18, 161] on img at bounding box center [17, 157] width 15 height 15
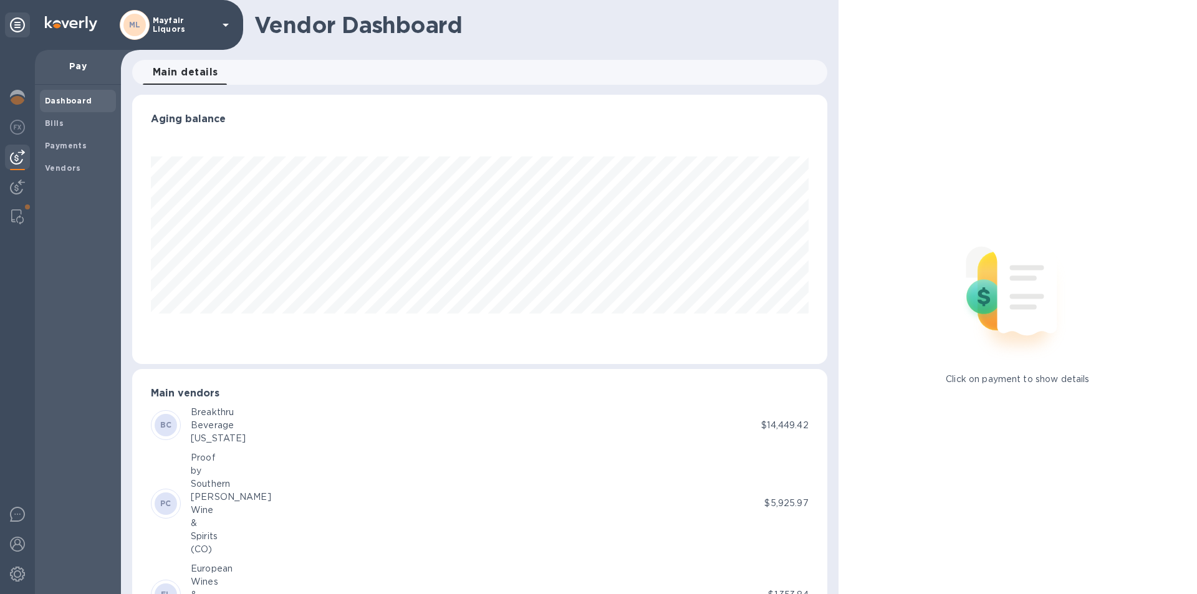
scroll to position [269, 690]
click at [18, 211] on img at bounding box center [17, 216] width 12 height 15
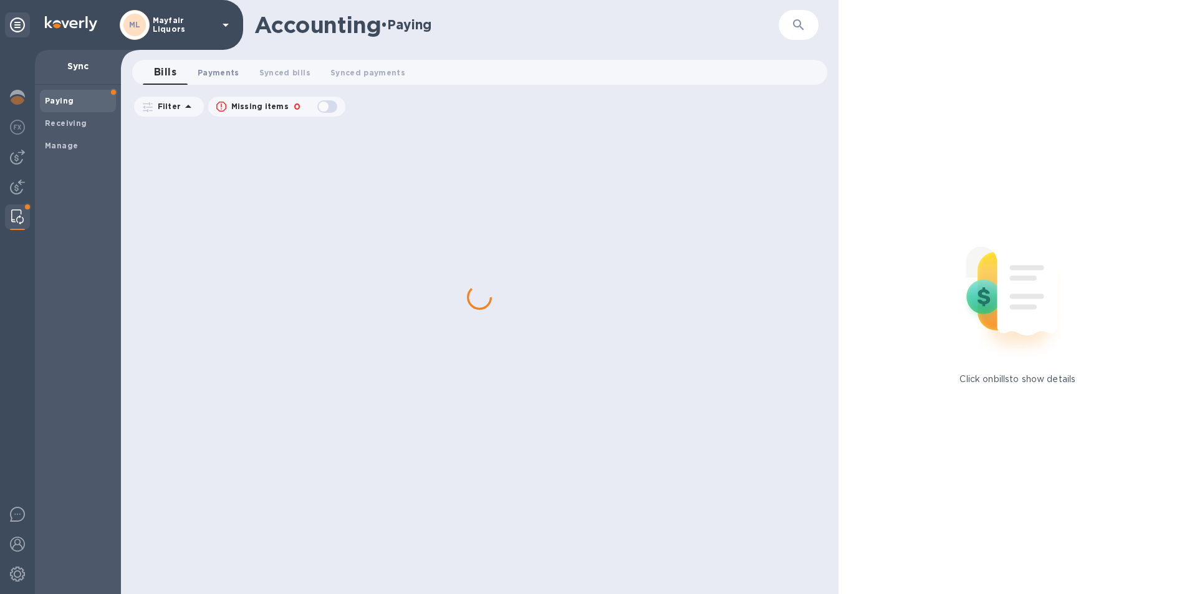
click at [223, 70] on span "Payments 0" at bounding box center [219, 72] width 42 height 13
